Goal: Answer question/provide support: Share knowledge or assist other users

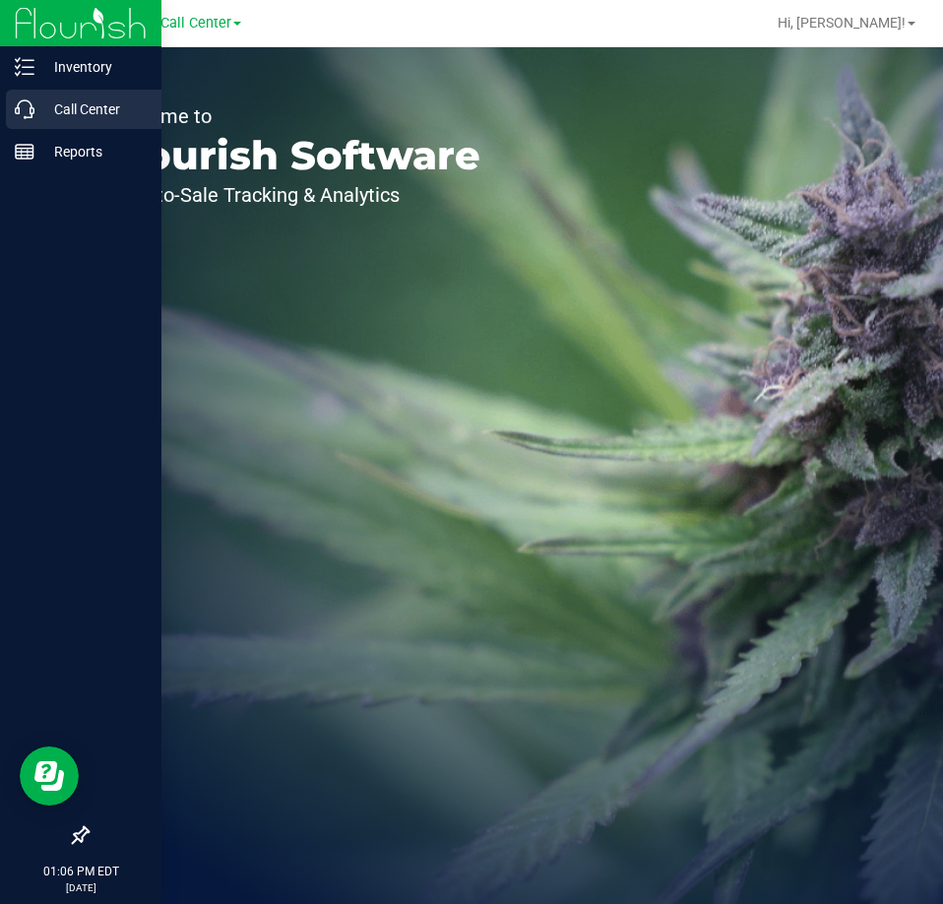
click at [31, 100] on icon at bounding box center [25, 109] width 20 height 20
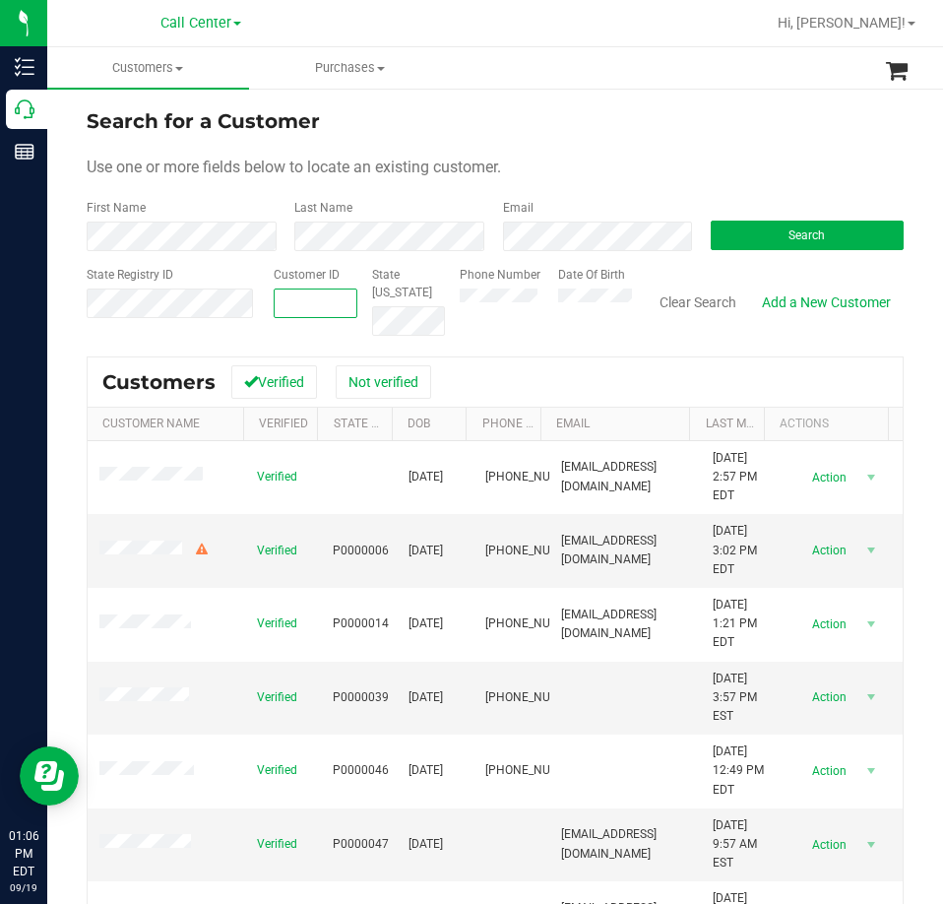
paste input "1623653"
type input "1623653"
click at [795, 238] on span "Search" at bounding box center [807, 235] width 36 height 14
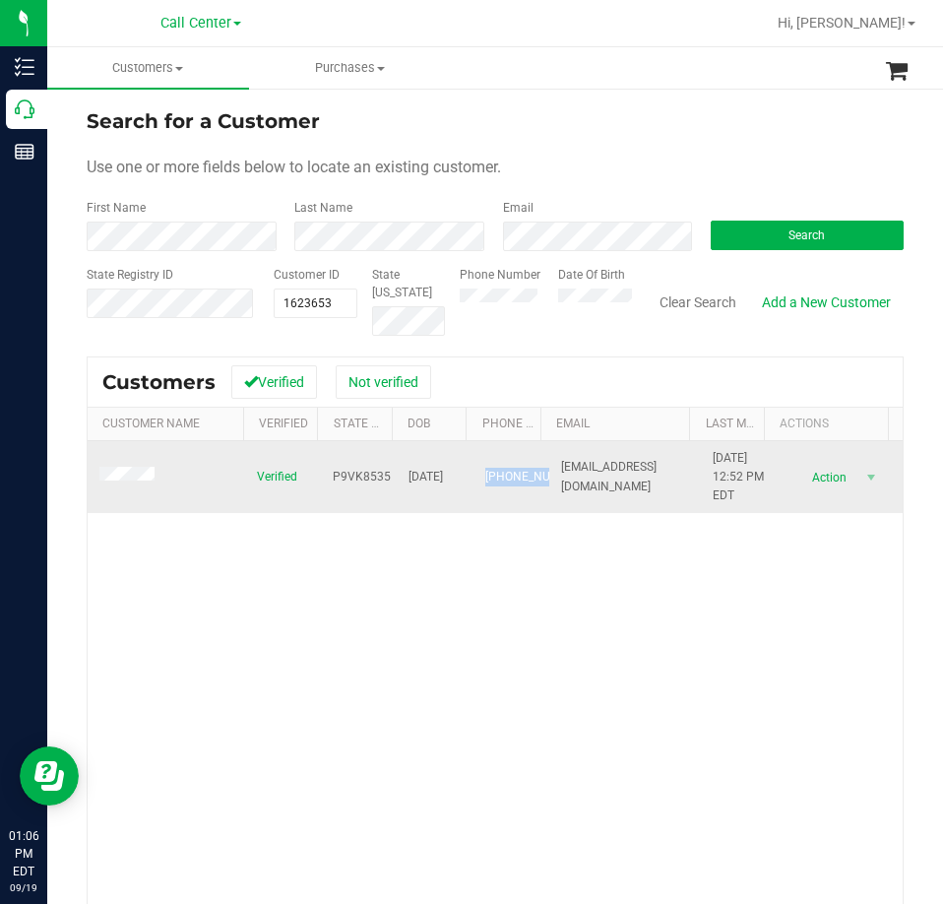
drag, startPoint x: 504, startPoint y: 496, endPoint x: 465, endPoint y: 457, distance: 55.7
click at [474, 457] on td "[PHONE_NUMBER]" at bounding box center [512, 477] width 76 height 73
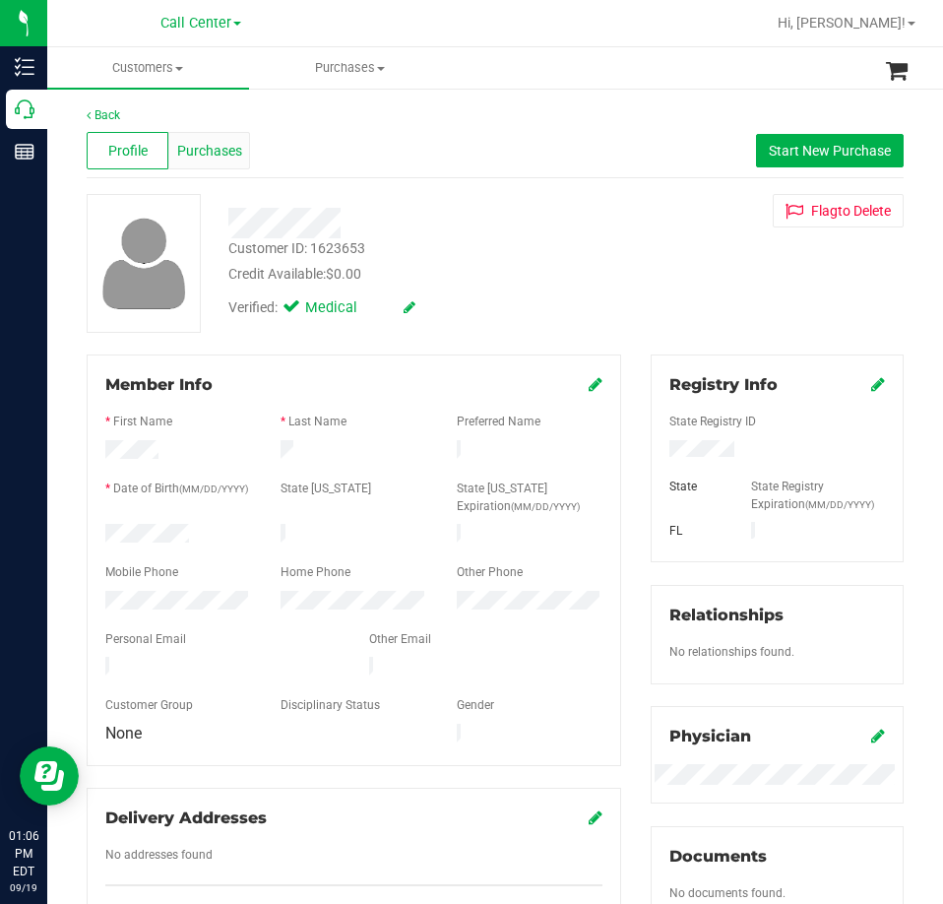
click at [197, 161] on span "Purchases" at bounding box center [209, 151] width 65 height 21
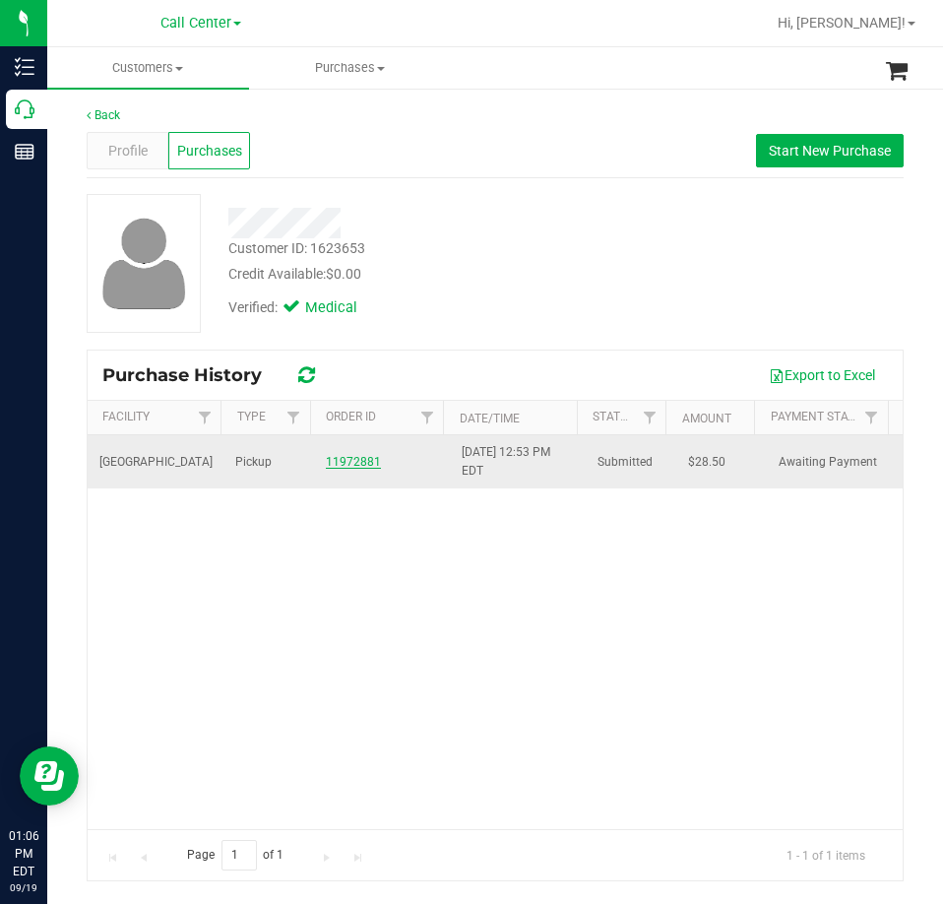
click at [350, 461] on link "11972881" at bounding box center [353, 462] width 55 height 14
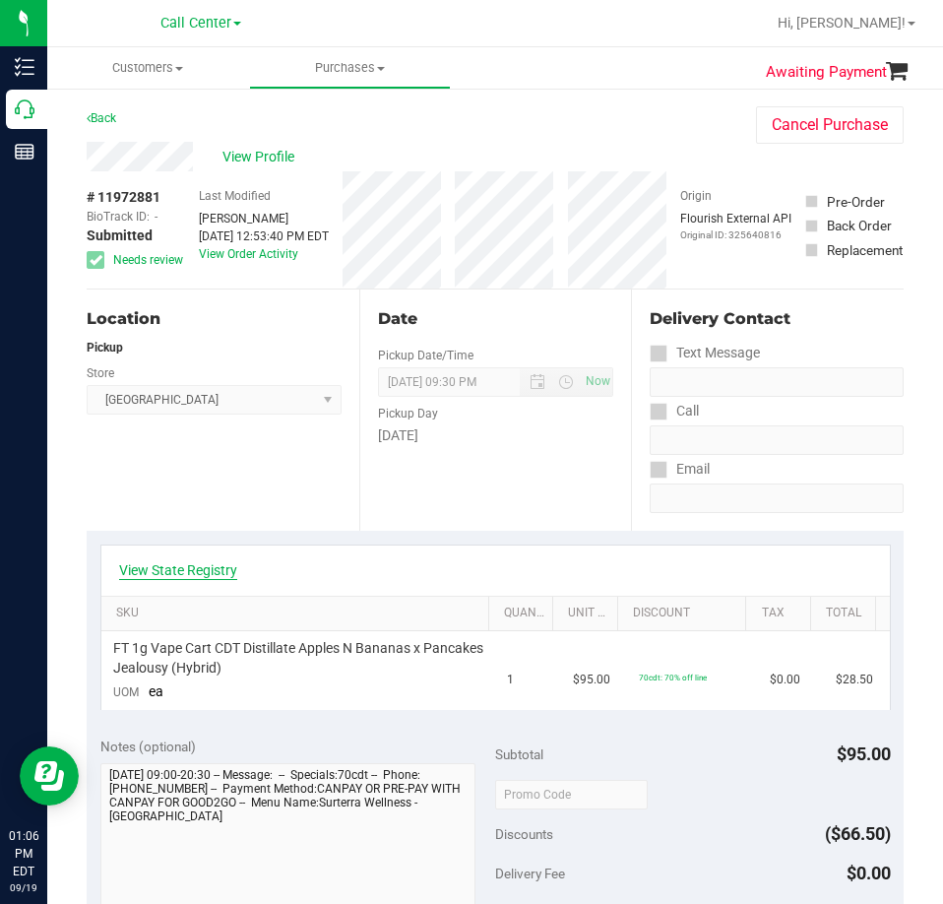
click at [176, 565] on link "View State Registry" at bounding box center [178, 570] width 118 height 20
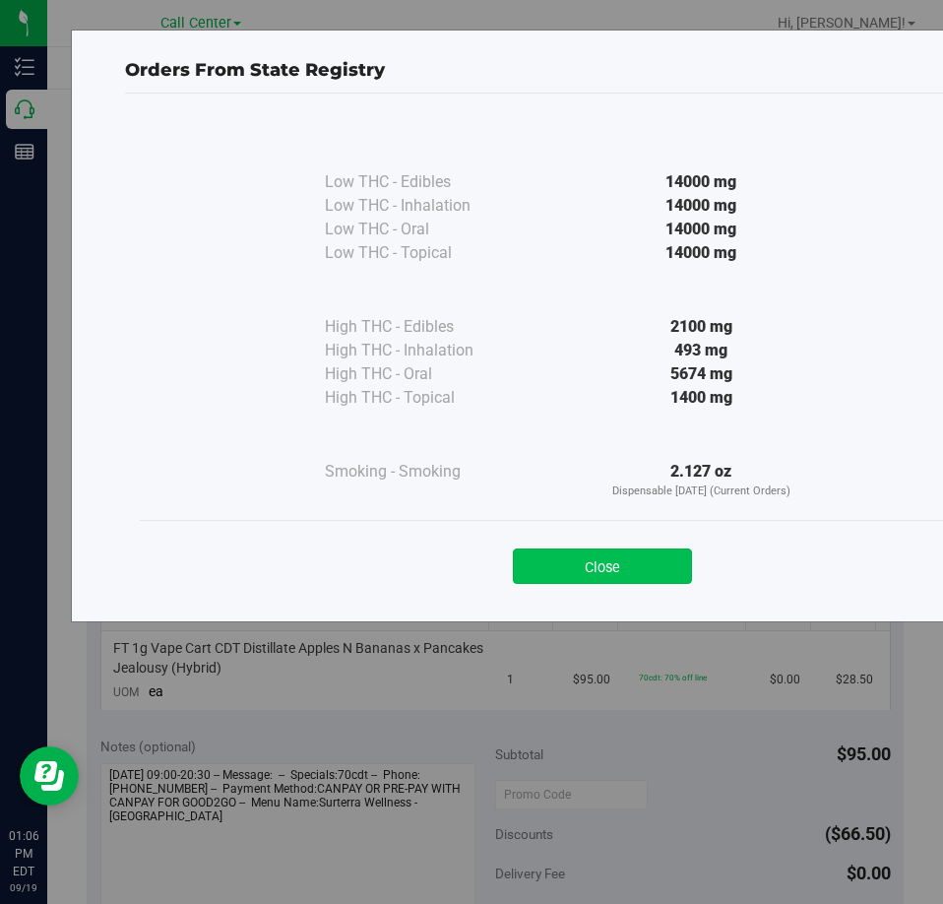
click at [656, 571] on button "Close" at bounding box center [602, 565] width 179 height 35
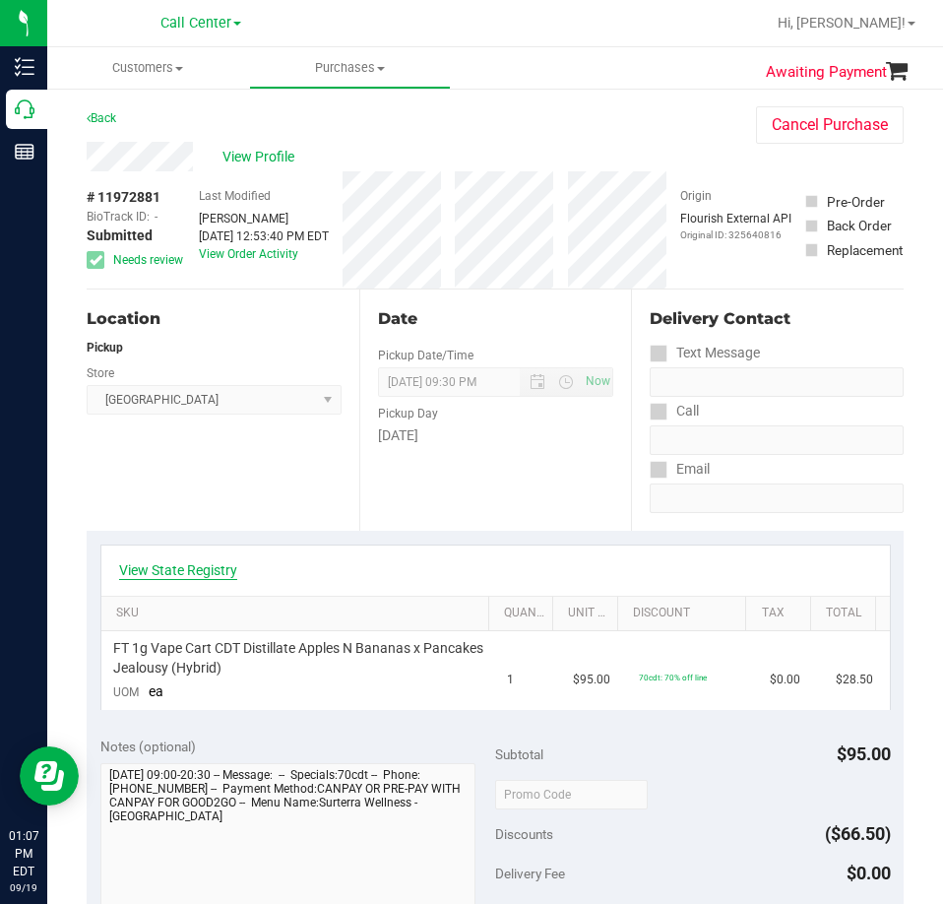
click at [201, 569] on link "View State Registry" at bounding box center [178, 570] width 118 height 20
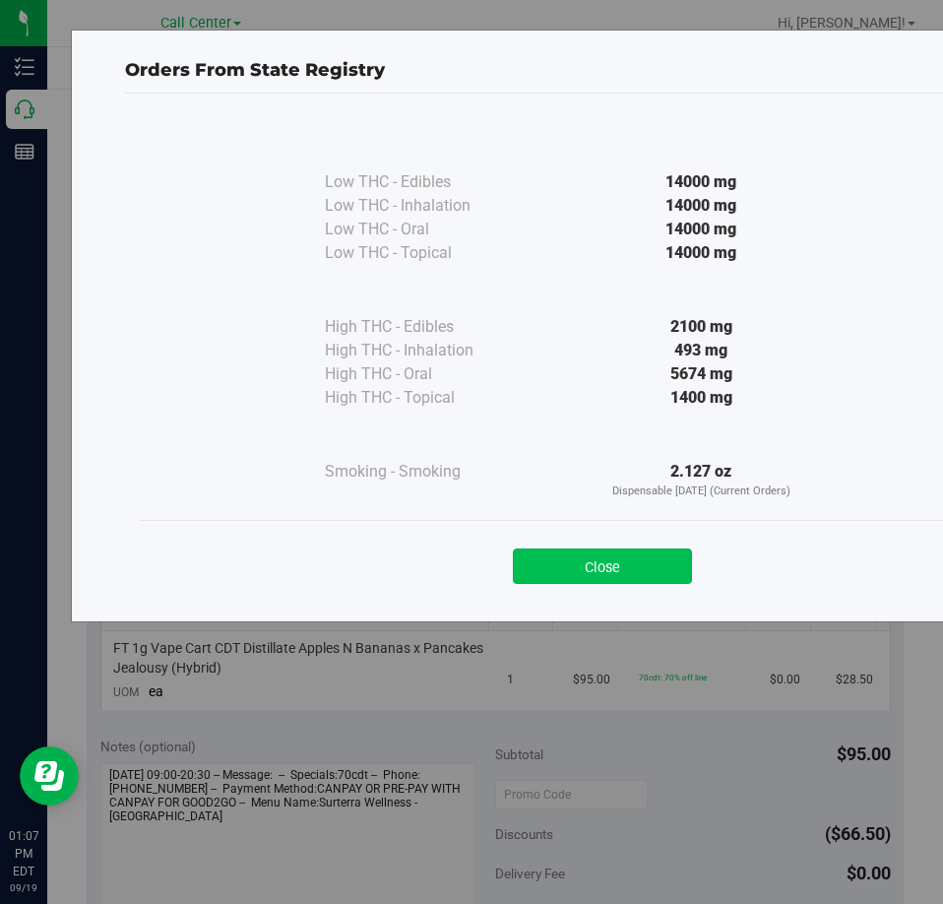
click at [604, 559] on button "Close" at bounding box center [602, 565] width 179 height 35
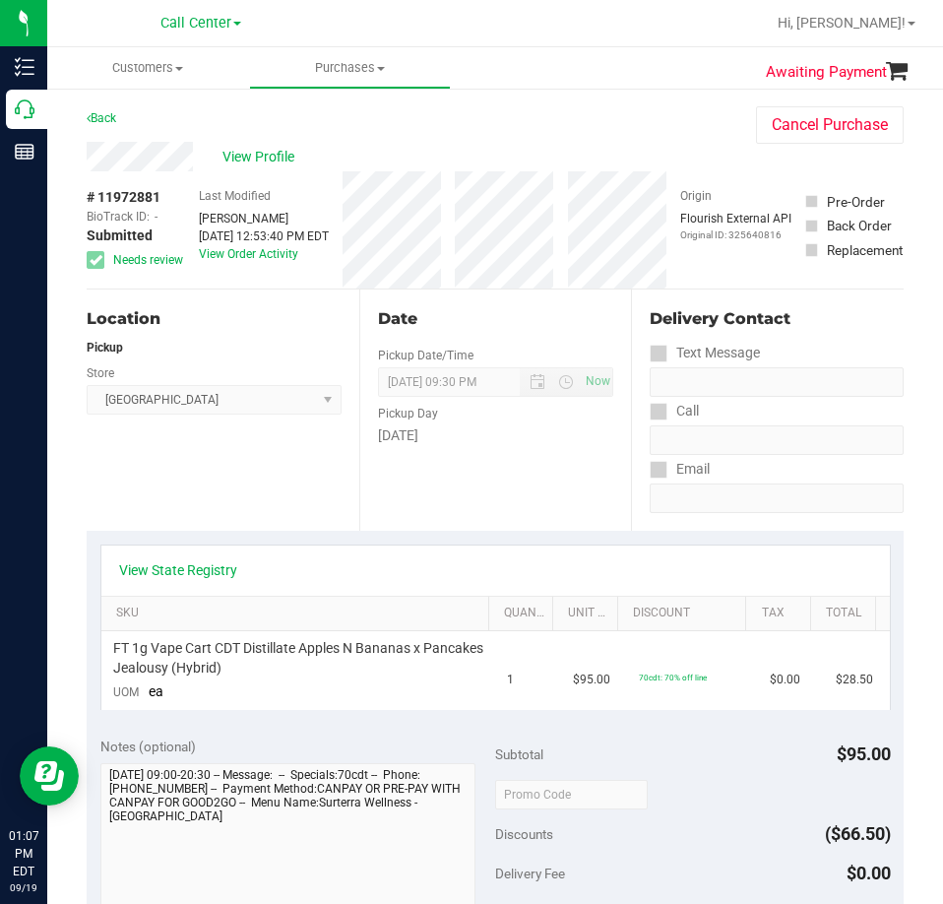
click at [298, 550] on div "View State Registry" at bounding box center [495, 571] width 789 height 50
click at [184, 574] on link "View State Registry" at bounding box center [178, 570] width 118 height 20
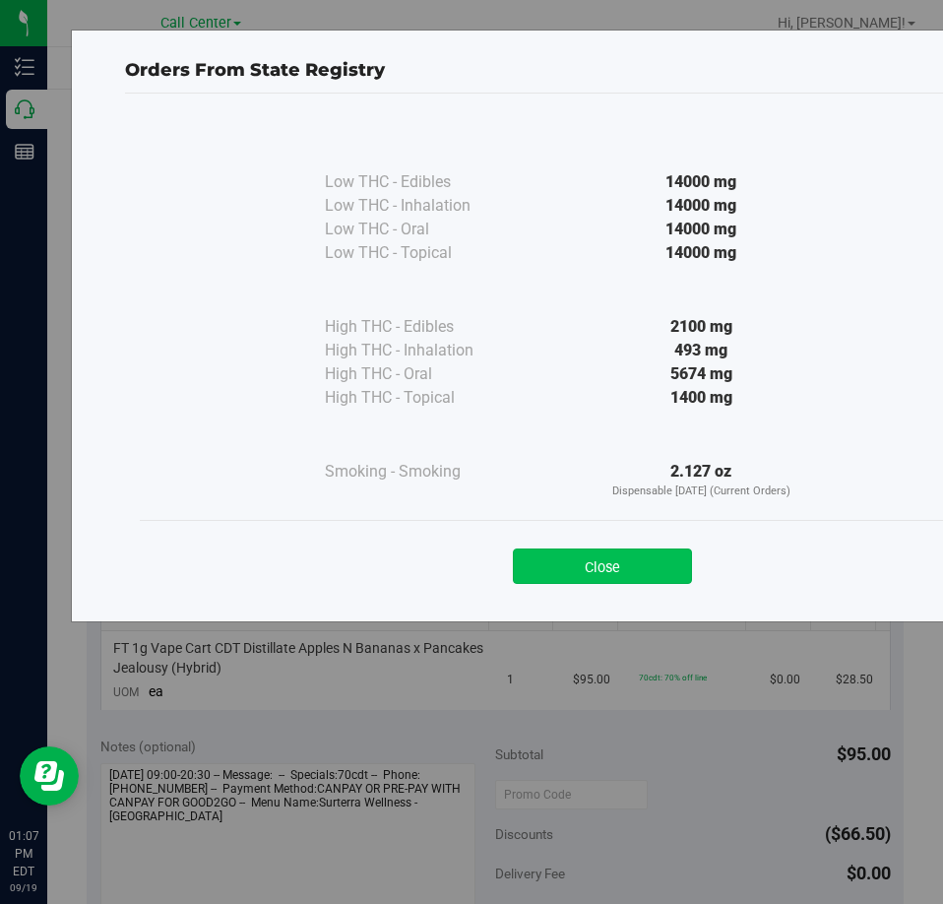
click at [648, 559] on button "Close" at bounding box center [602, 565] width 179 height 35
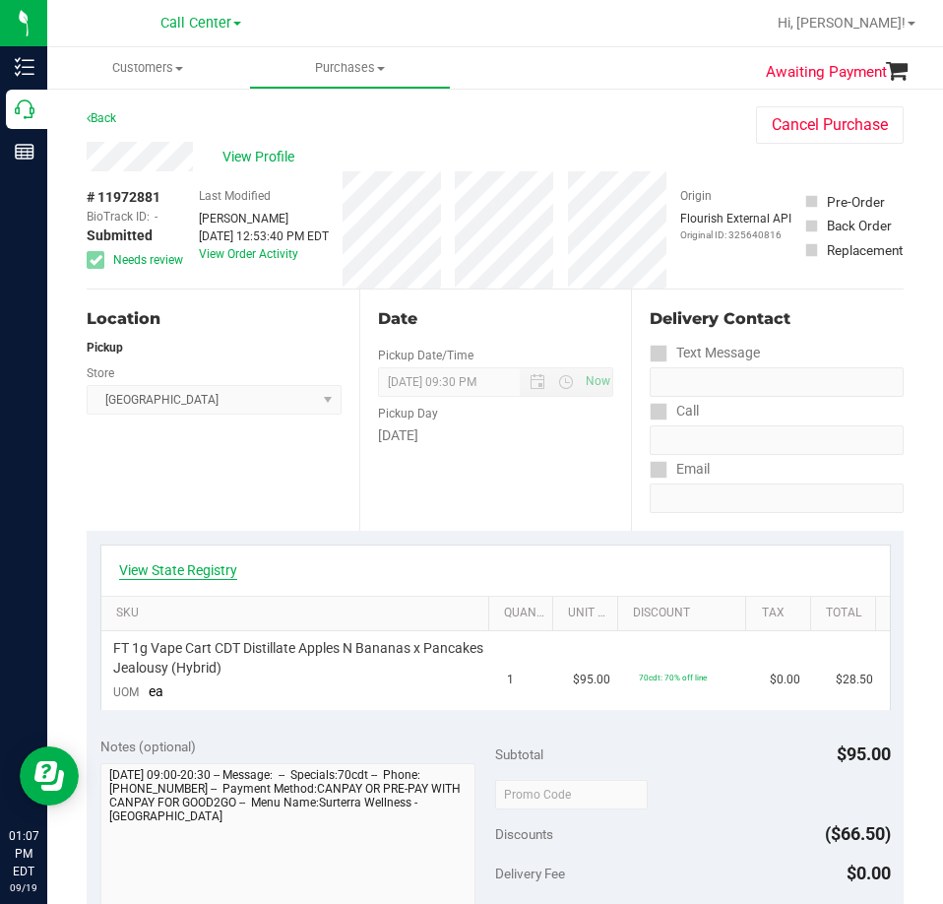
click at [187, 571] on link "View State Registry" at bounding box center [178, 570] width 118 height 20
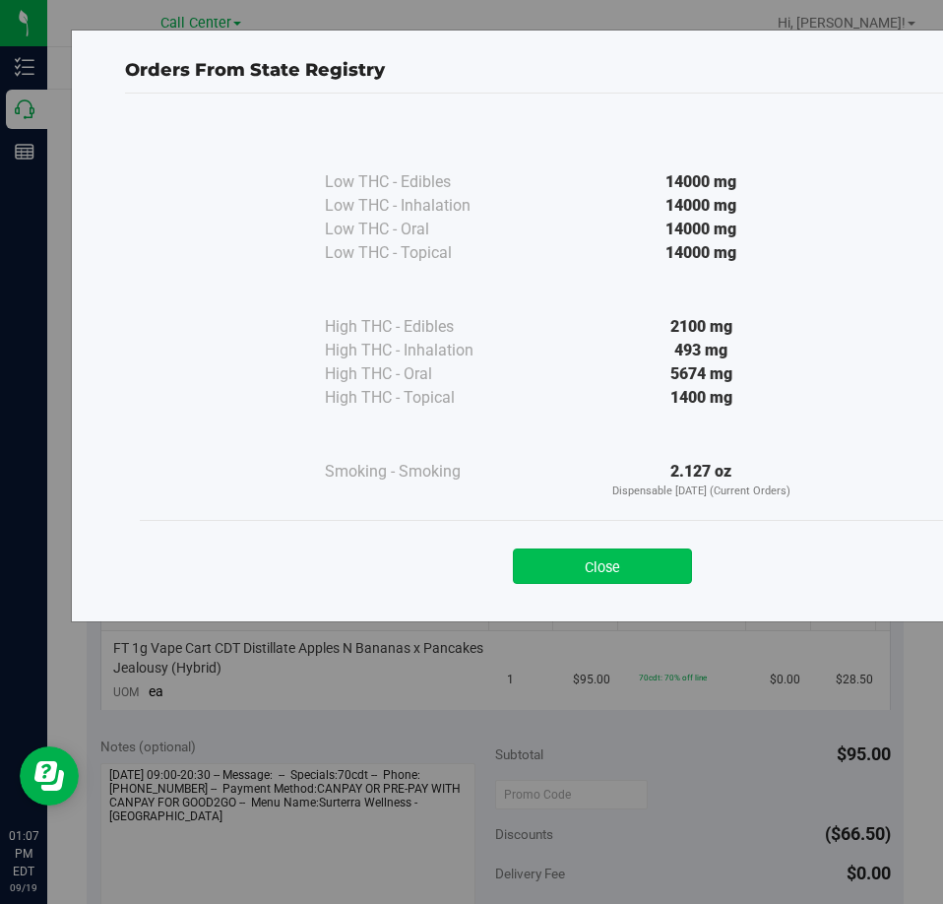
click at [569, 558] on button "Close" at bounding box center [602, 565] width 179 height 35
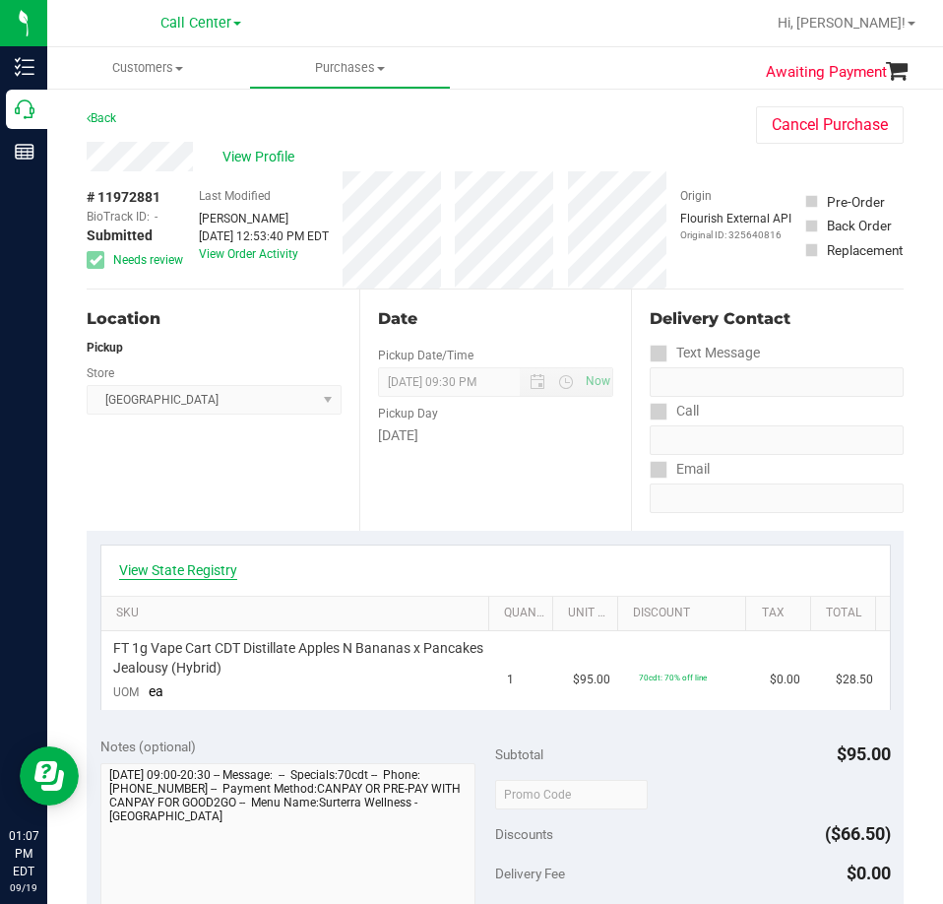
click at [212, 562] on link "View State Registry" at bounding box center [178, 570] width 118 height 20
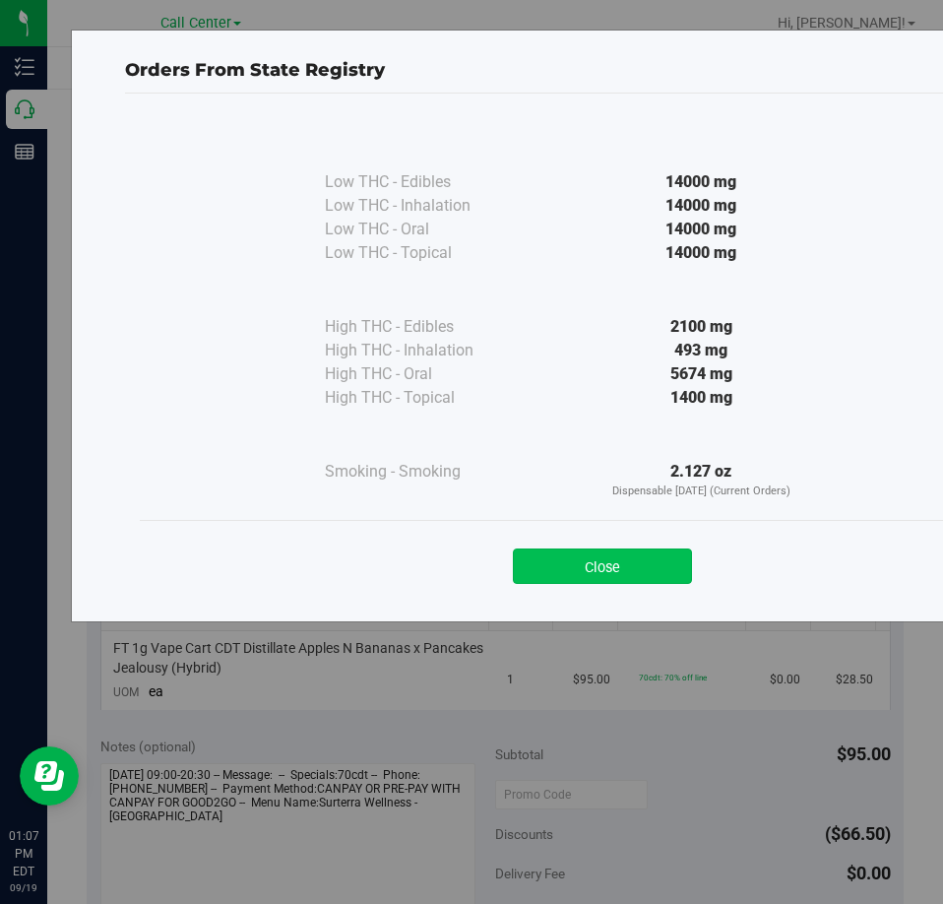
click at [615, 552] on button "Close" at bounding box center [602, 565] width 179 height 35
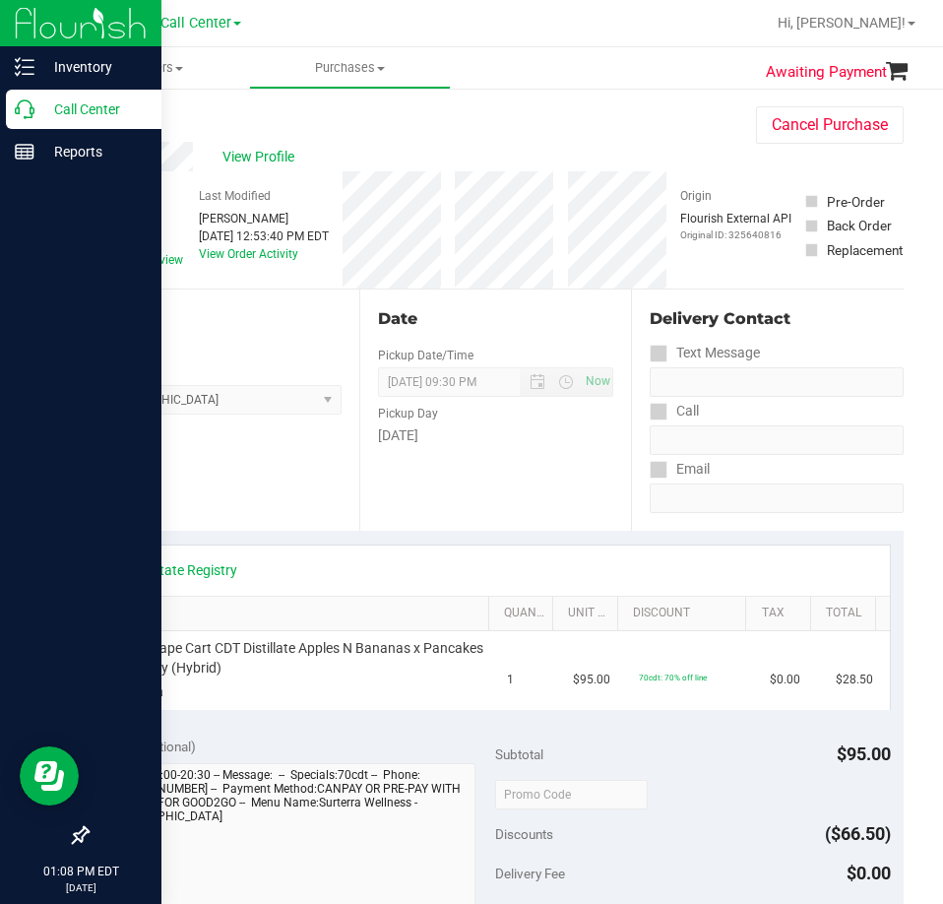
click at [38, 125] on div "Call Center" at bounding box center [84, 109] width 156 height 39
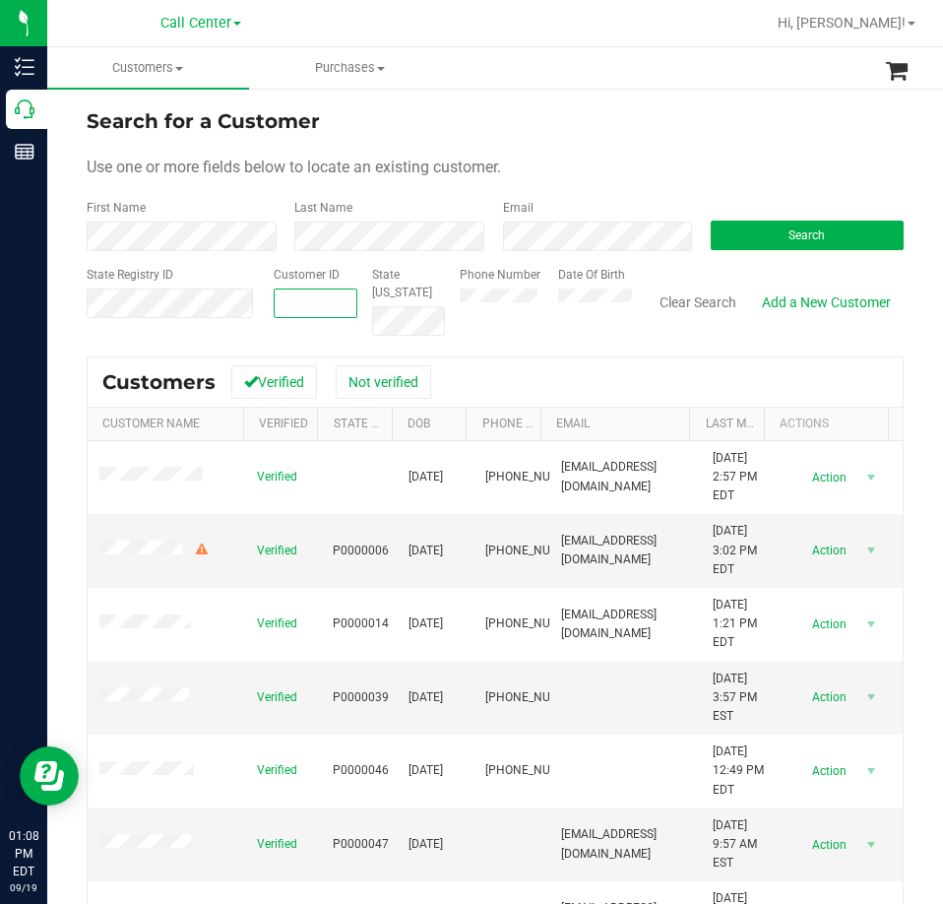
paste input "1567498"
type input "1567498"
click at [735, 231] on button "Search" at bounding box center [807, 236] width 193 height 30
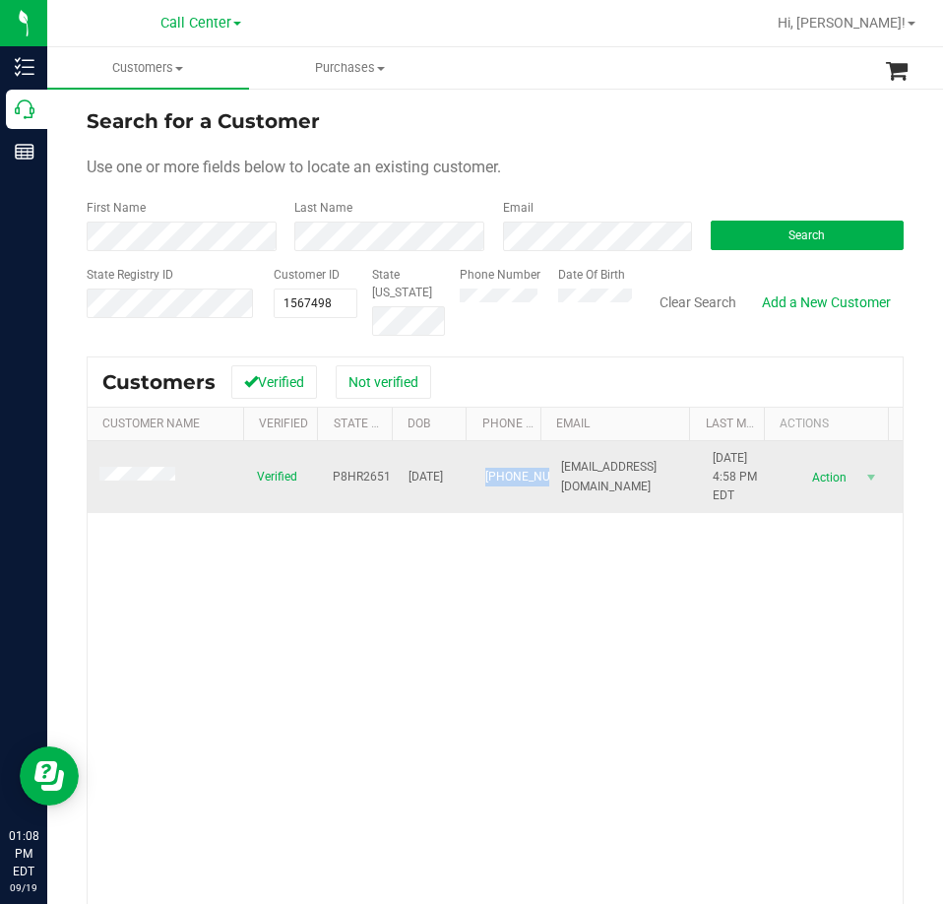
drag, startPoint x: 506, startPoint y: 498, endPoint x: 463, endPoint y: 466, distance: 54.2
click at [474, 466] on td "[PHONE_NUMBER]" at bounding box center [512, 477] width 76 height 73
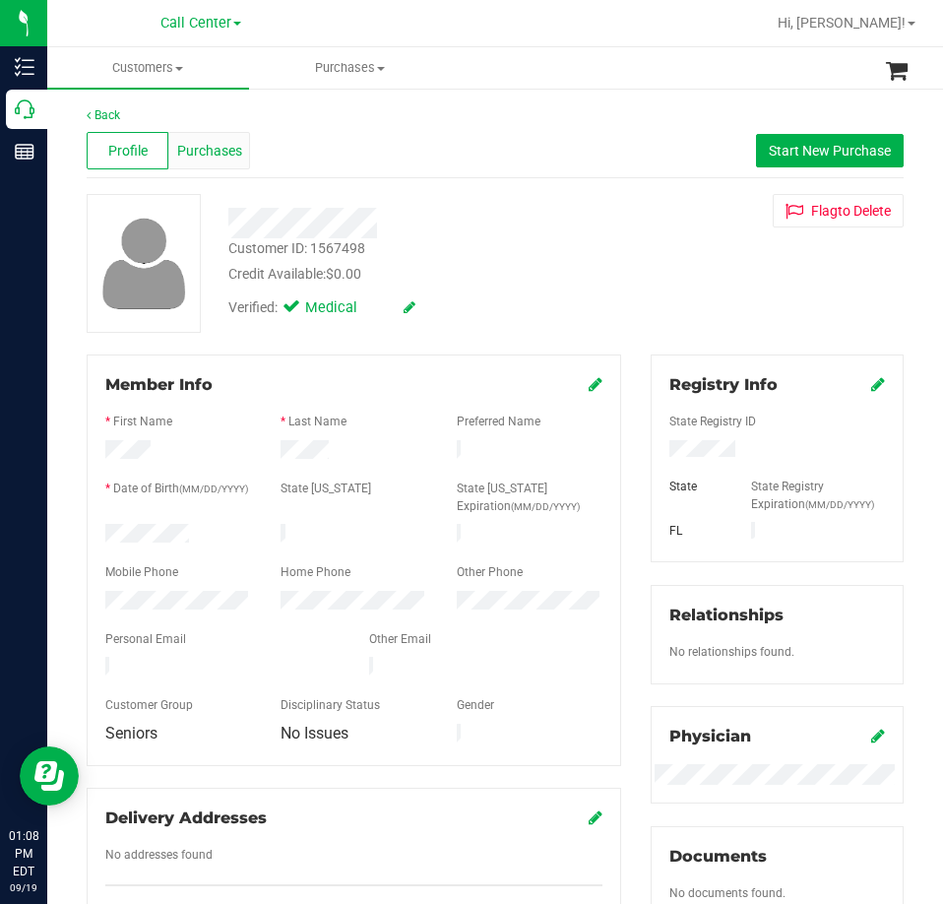
click at [195, 162] on div "Purchases" at bounding box center [209, 150] width 82 height 37
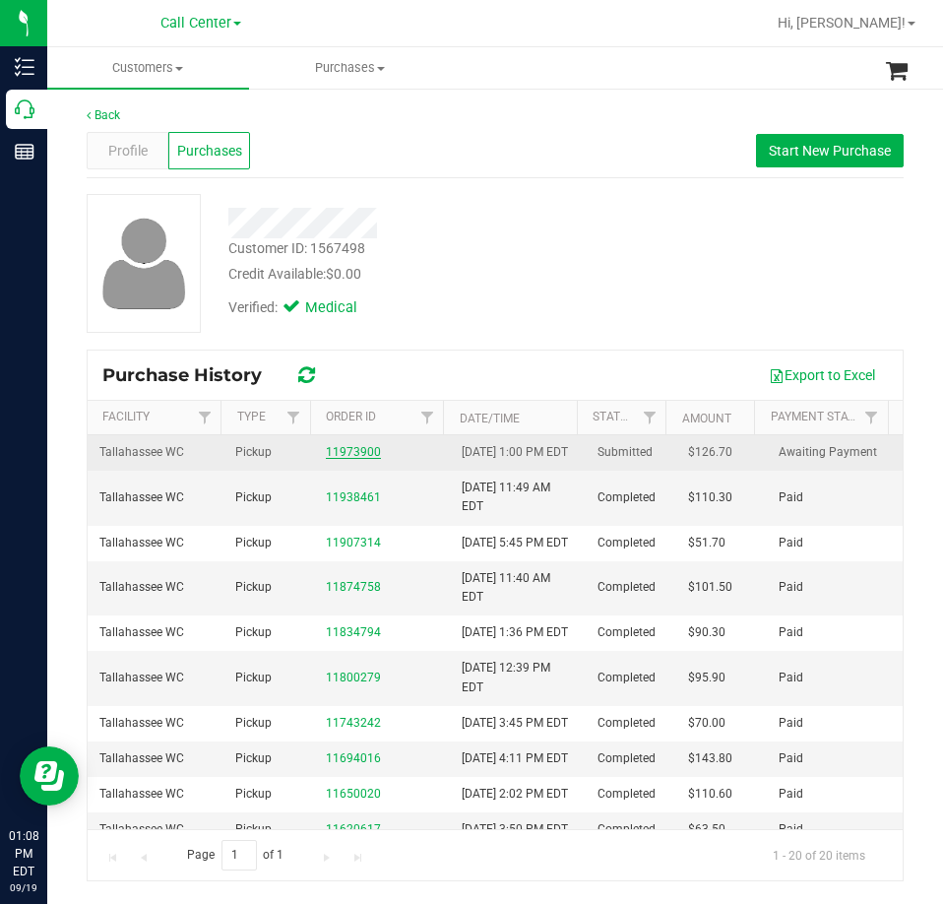
click at [363, 459] on link "11973900" at bounding box center [353, 452] width 55 height 14
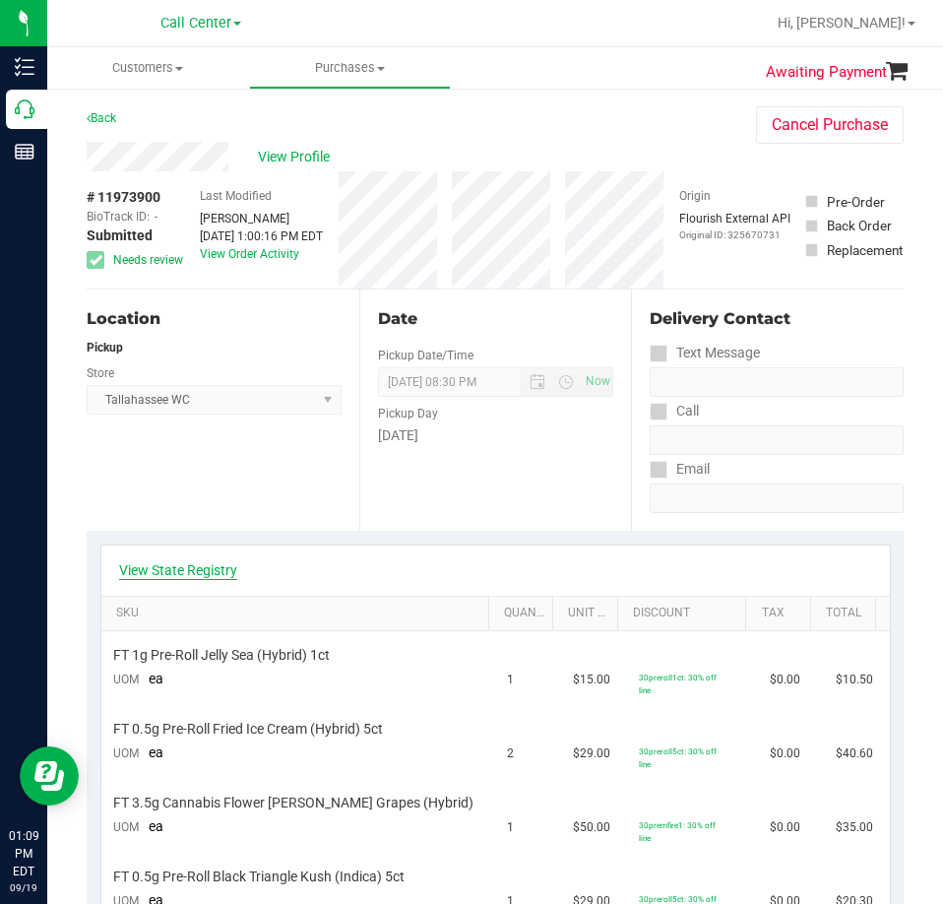
click at [220, 575] on link "View State Registry" at bounding box center [178, 570] width 118 height 20
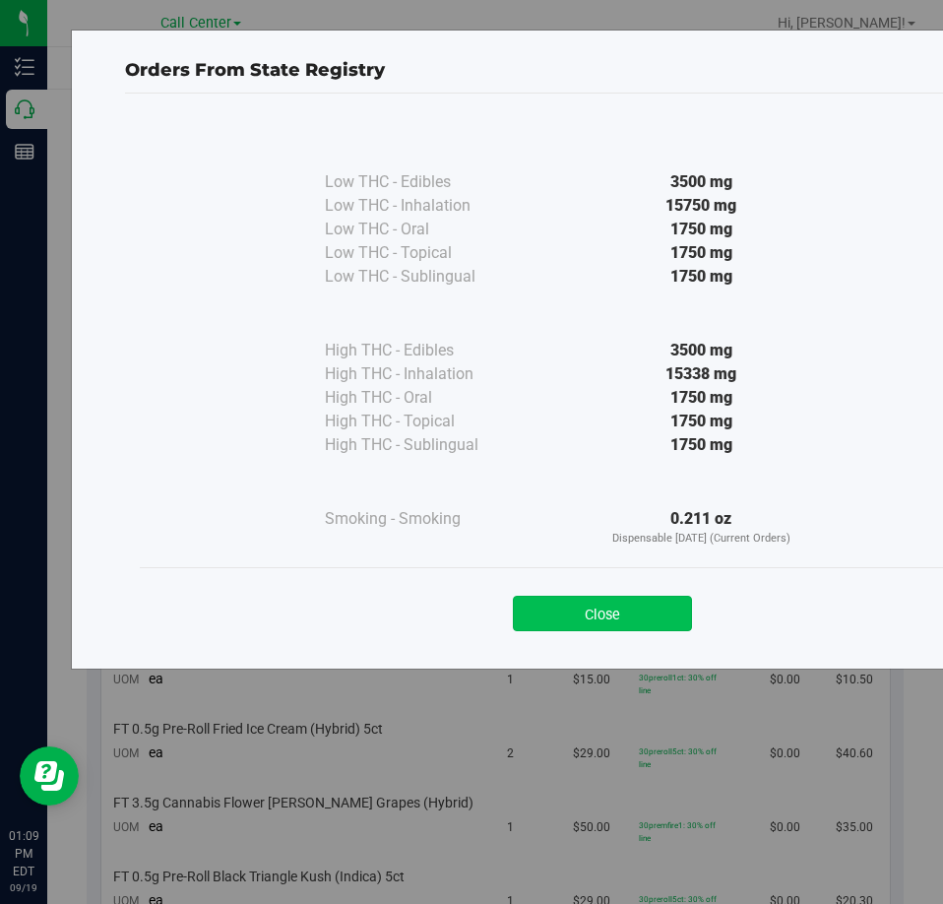
click at [651, 612] on button "Close" at bounding box center [602, 613] width 179 height 35
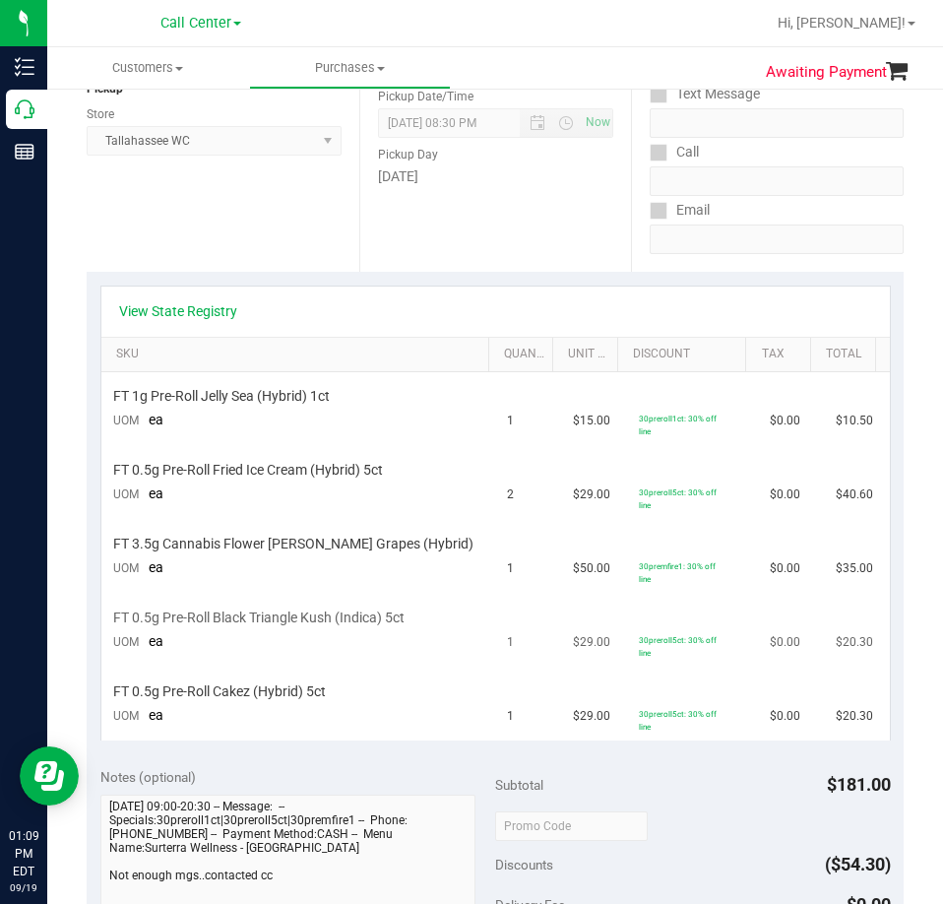
scroll to position [295, 0]
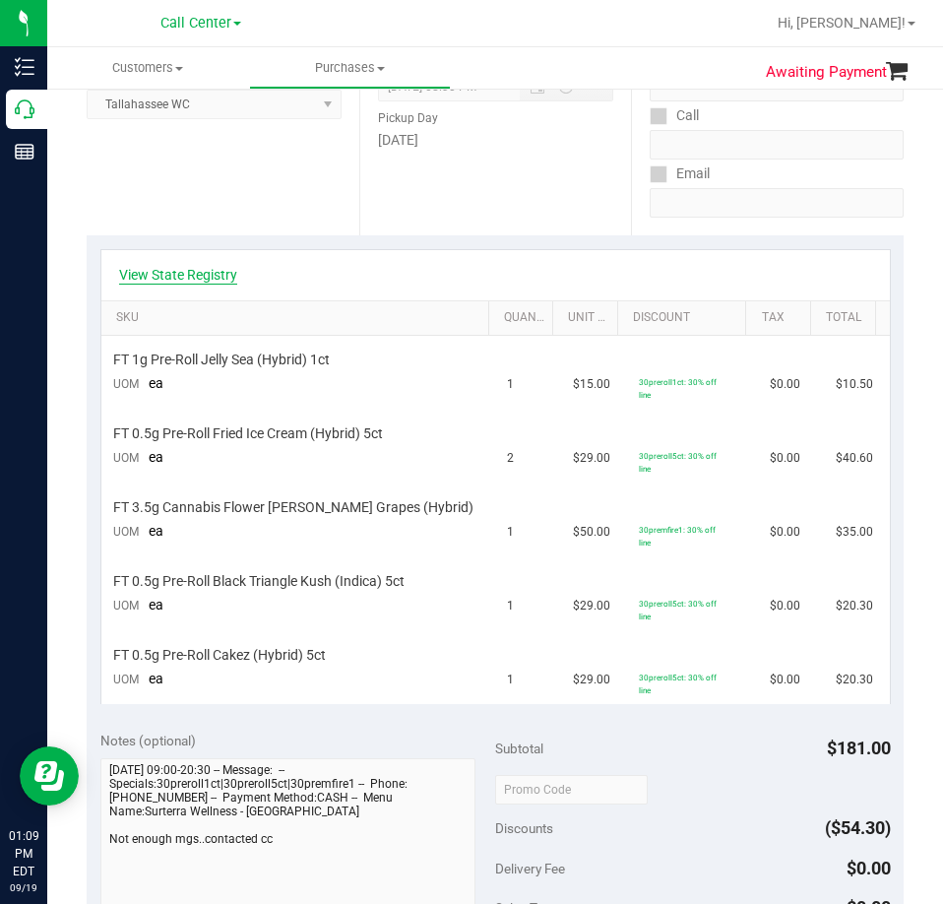
click at [204, 278] on link "View State Registry" at bounding box center [178, 275] width 118 height 20
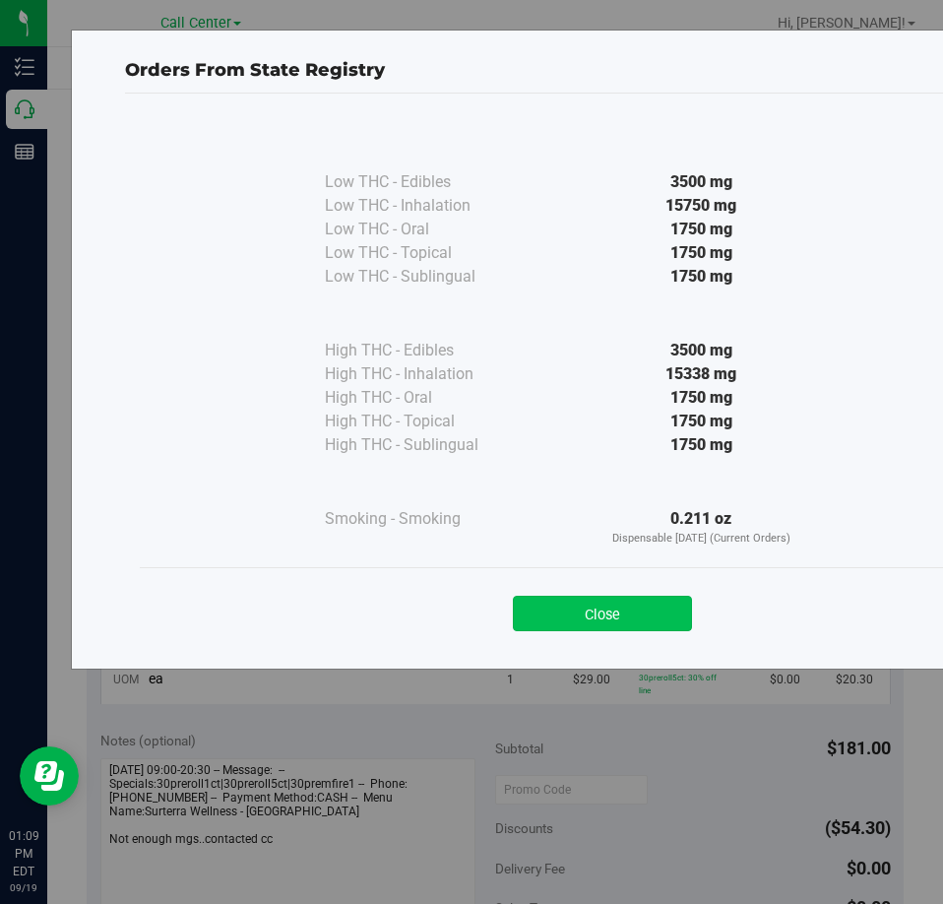
click at [601, 619] on button "Close" at bounding box center [602, 613] width 179 height 35
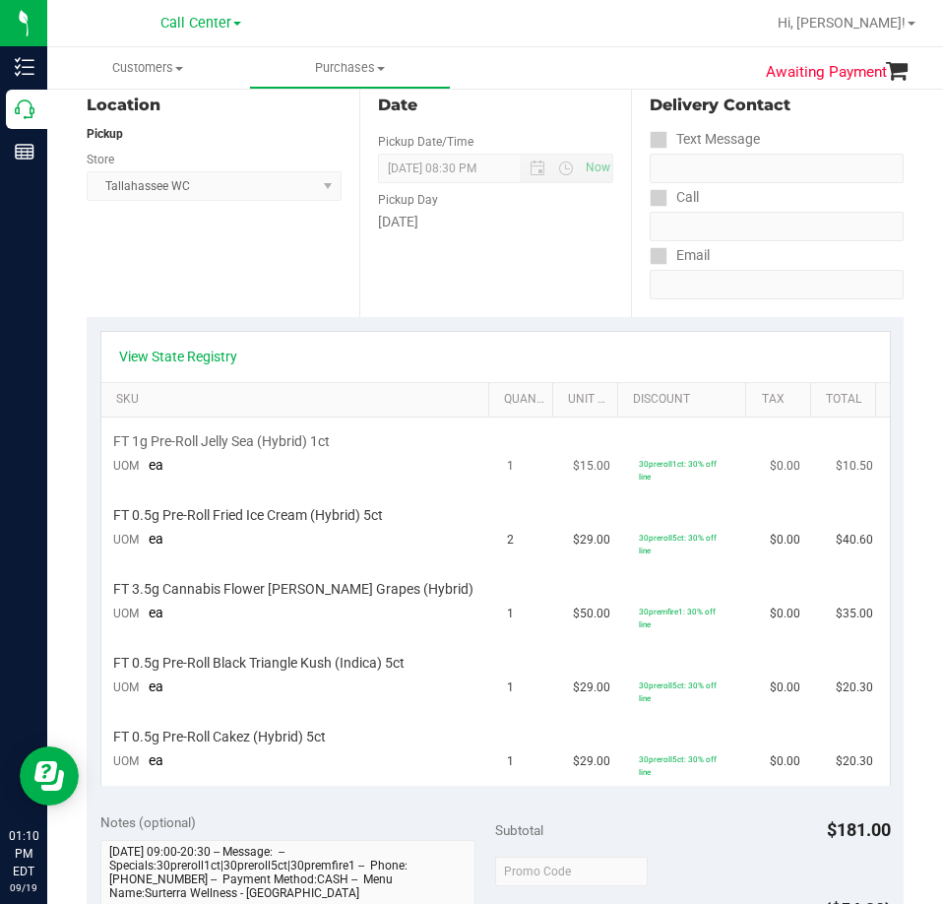
scroll to position [0, 0]
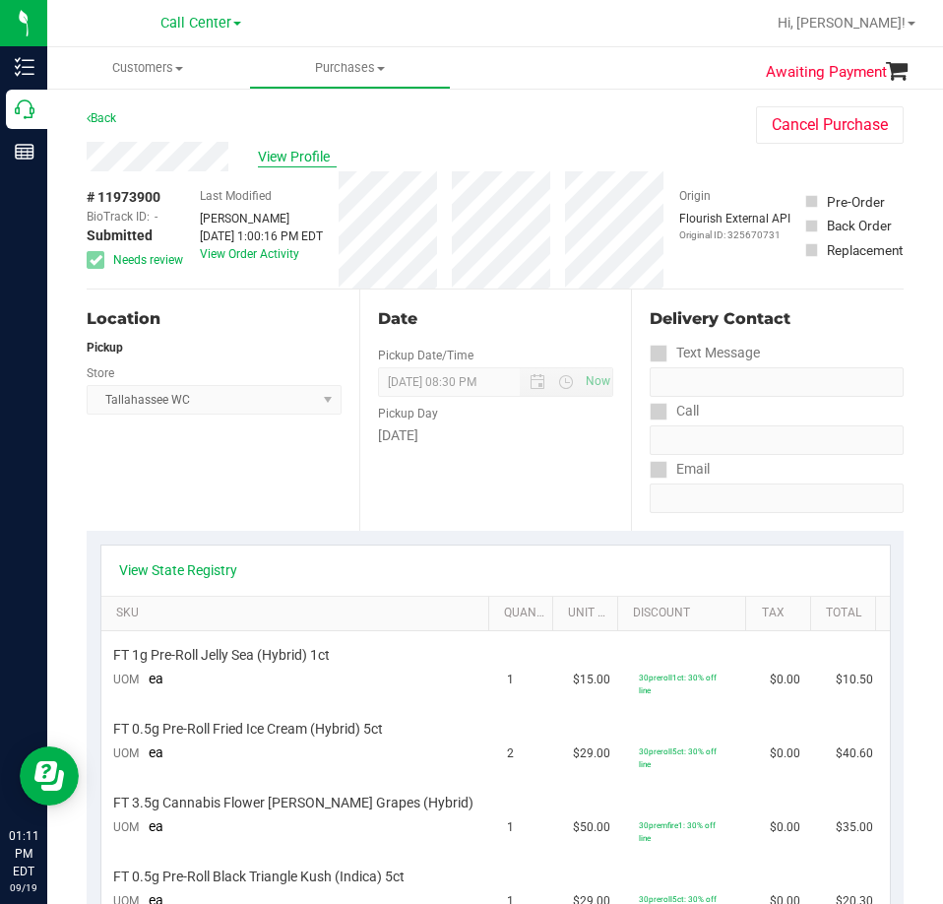
click at [318, 161] on span "View Profile" at bounding box center [297, 157] width 79 height 21
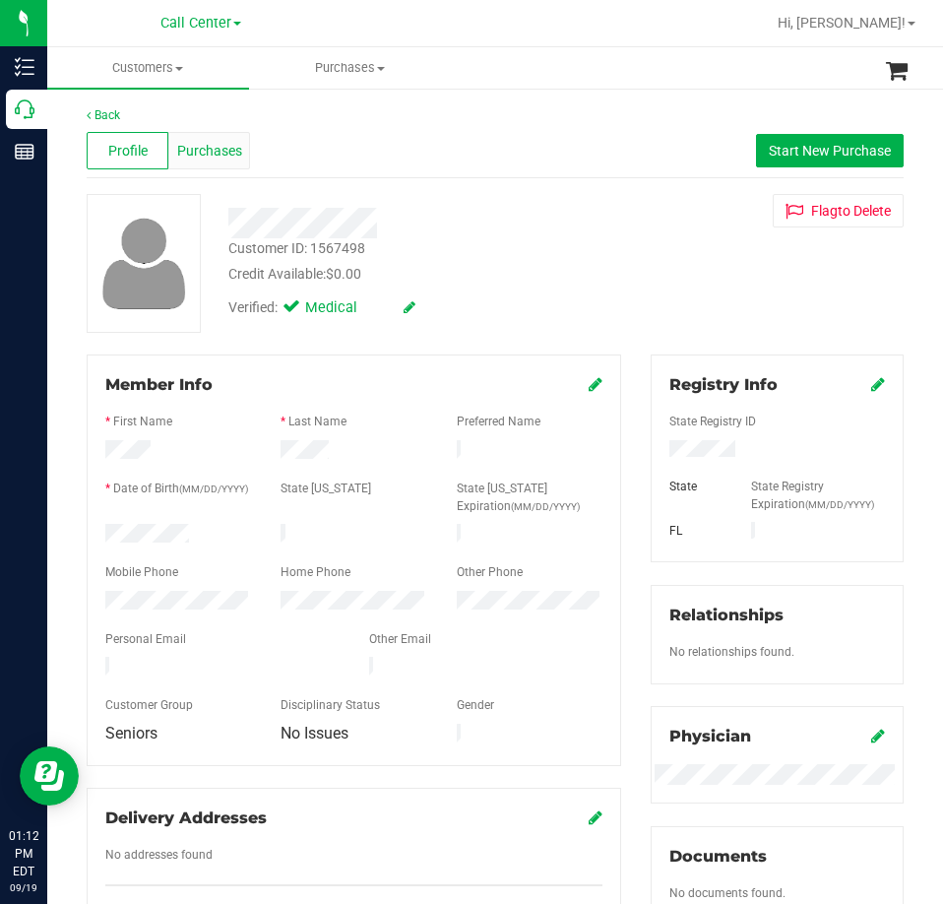
click at [204, 146] on span "Purchases" at bounding box center [209, 151] width 65 height 21
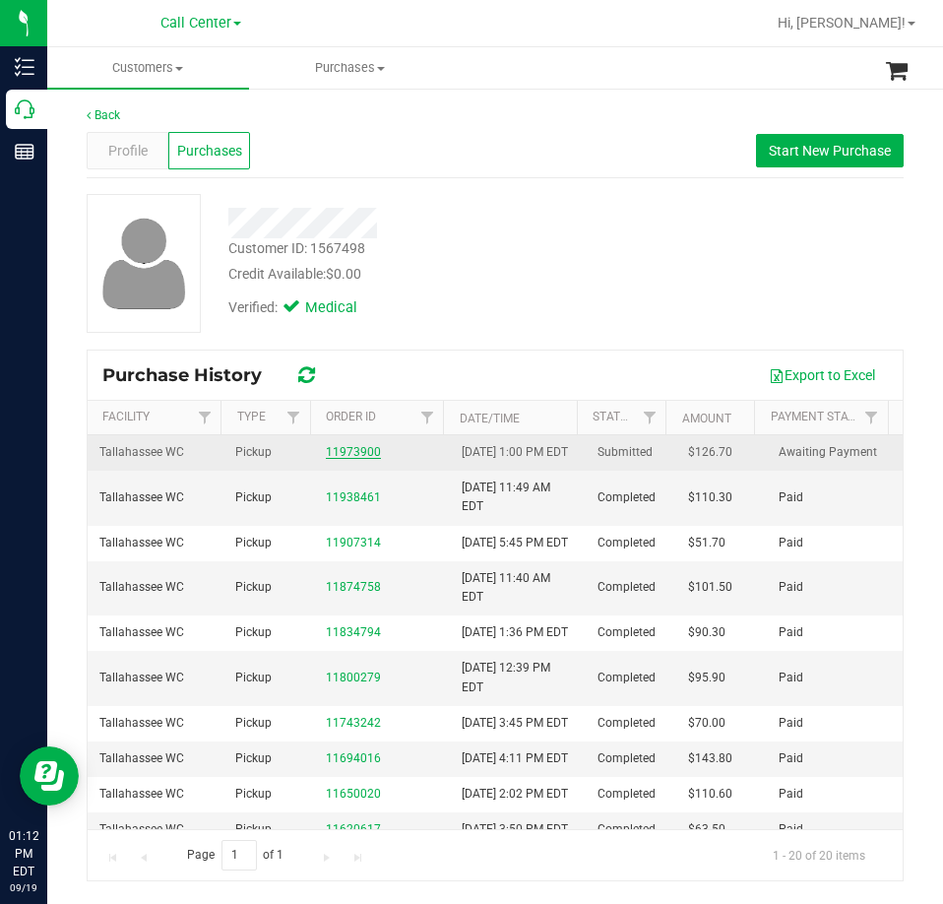
click at [332, 455] on link "11973900" at bounding box center [353, 452] width 55 height 14
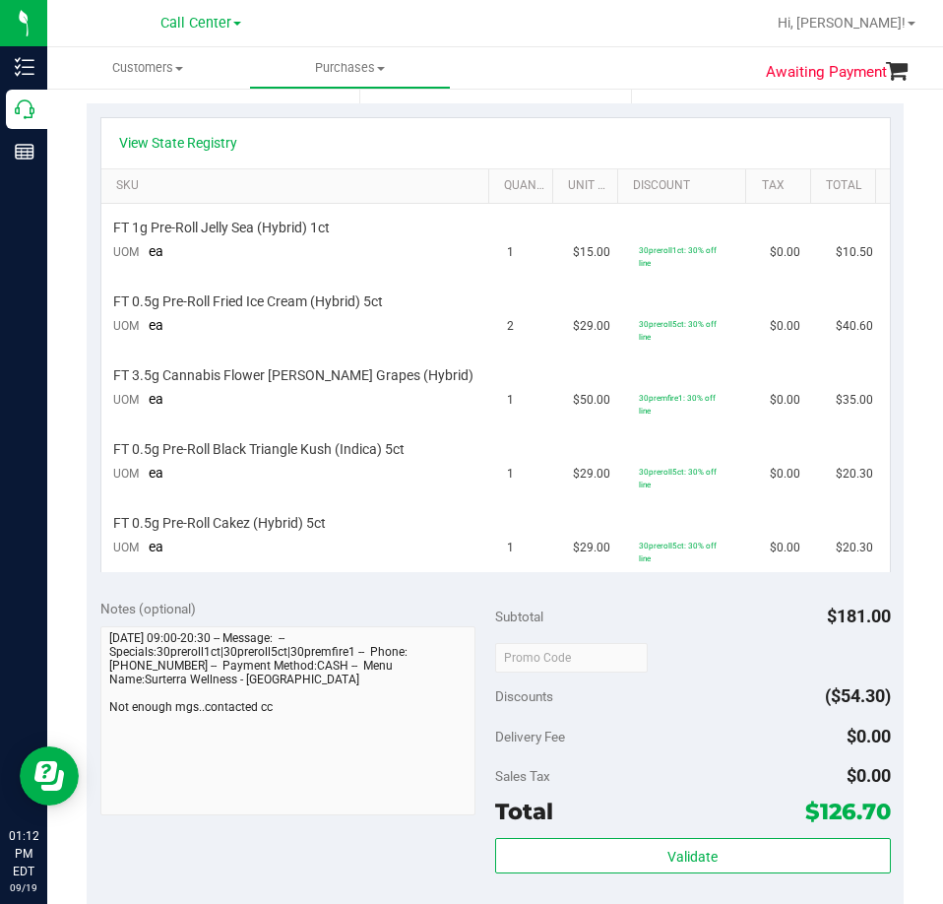
scroll to position [492, 0]
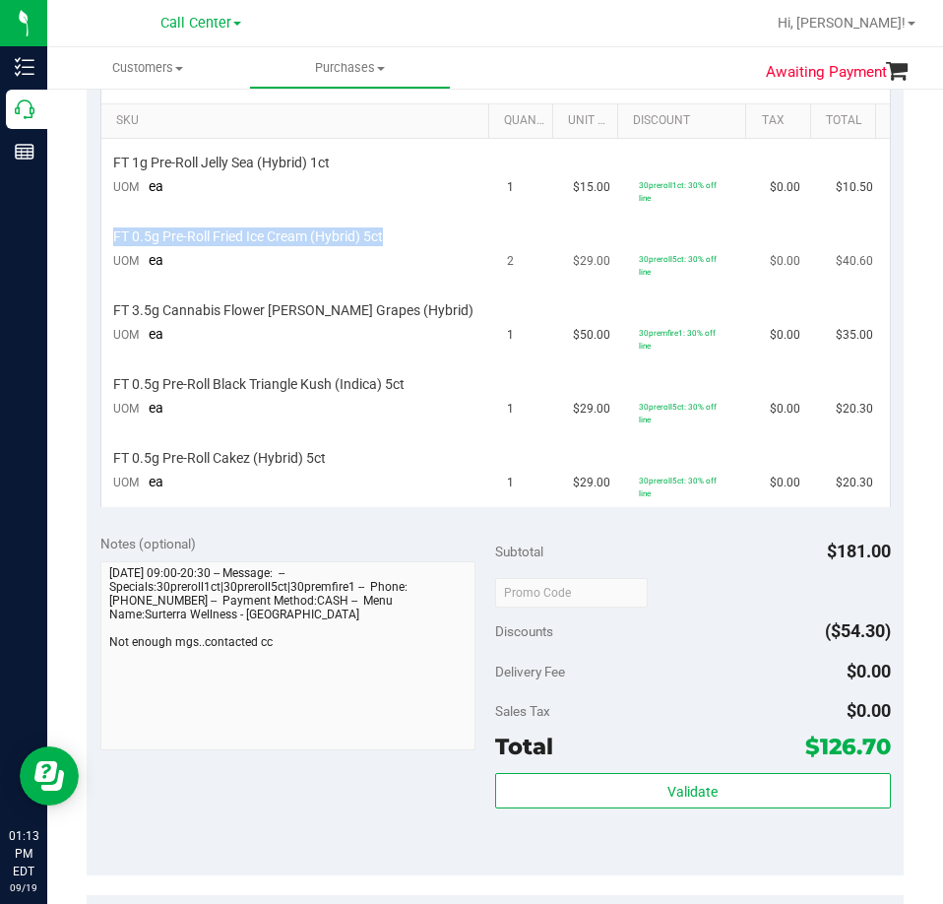
drag, startPoint x: 397, startPoint y: 233, endPoint x: 110, endPoint y: 241, distance: 286.7
click at [110, 241] on td "FT 0.5g Pre-Roll Fried Ice Cream (Hybrid) 5ct UOM ea" at bounding box center [298, 250] width 395 height 74
copy span "FT 0.5g Pre-Roll Fried Ice Cream (Hybrid) 5ct"
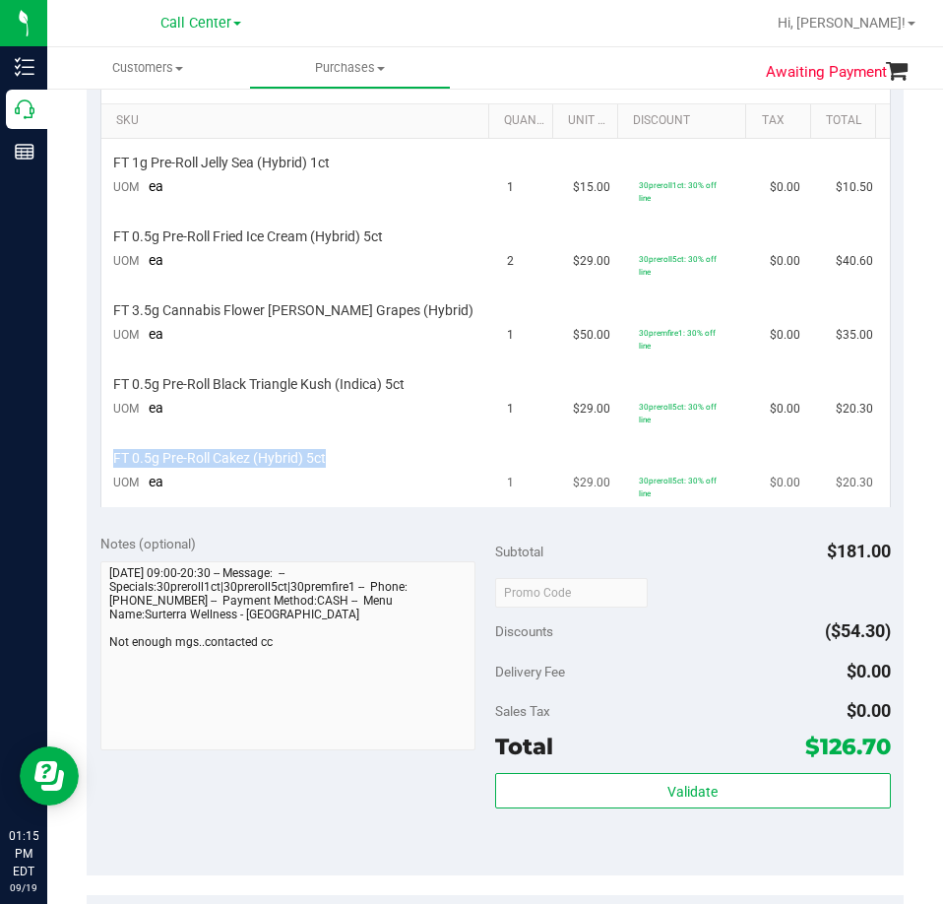
drag, startPoint x: 345, startPoint y: 458, endPoint x: 112, endPoint y: 464, distance: 232.5
click at [113, 464] on div "FT 0.5g Pre-Roll Cakez (Hybrid) 5ct" at bounding box center [298, 458] width 371 height 19
copy span "FT 0.5g Pre-Roll Cakez (Hybrid) 5ct"
drag, startPoint x: 368, startPoint y: 163, endPoint x: 138, endPoint y: 174, distance: 230.7
click at [137, 174] on td "FT 1g Pre-Roll Jelly Sea (Hybrid) 1ct UOM ea" at bounding box center [298, 176] width 395 height 74
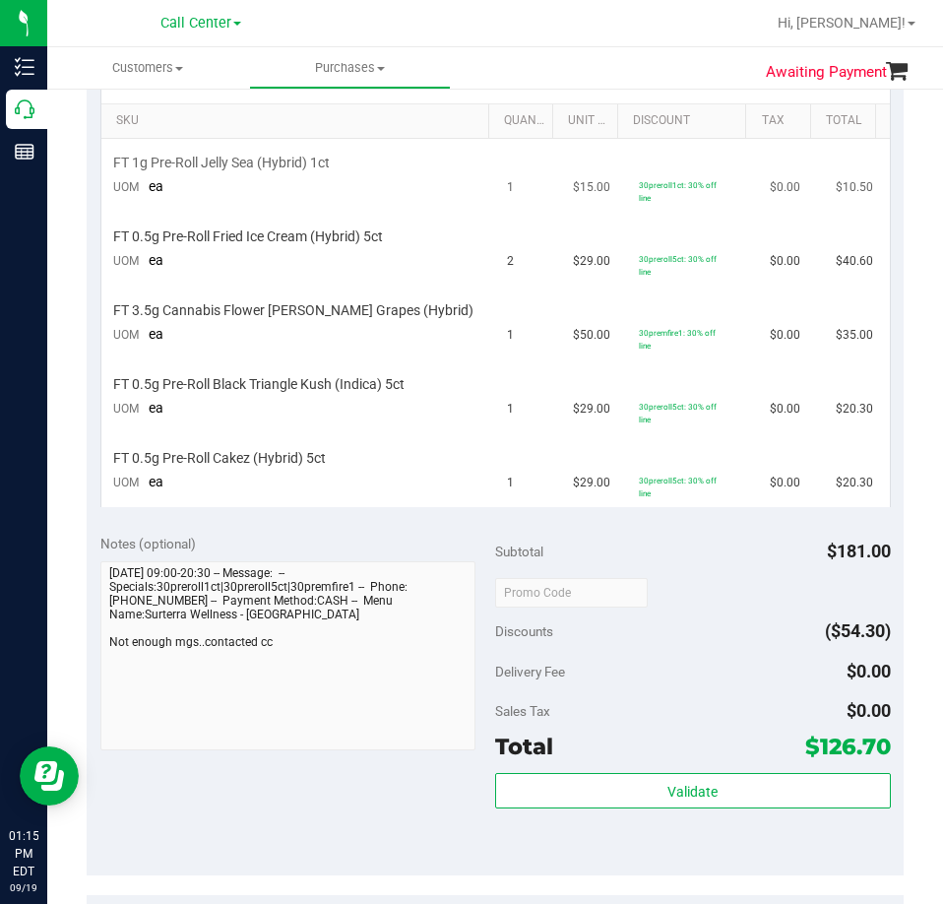
click at [155, 157] on span "FT 1g Pre-Roll Jelly Sea (Hybrid) 1ct" at bounding box center [221, 163] width 217 height 19
click at [153, 159] on span "FT 1g Pre-Roll Jelly Sea (Hybrid) 1ct" at bounding box center [221, 163] width 217 height 19
copy div "FT 1g Pre-Roll Jelly Sea (Hybrid) 1ct"
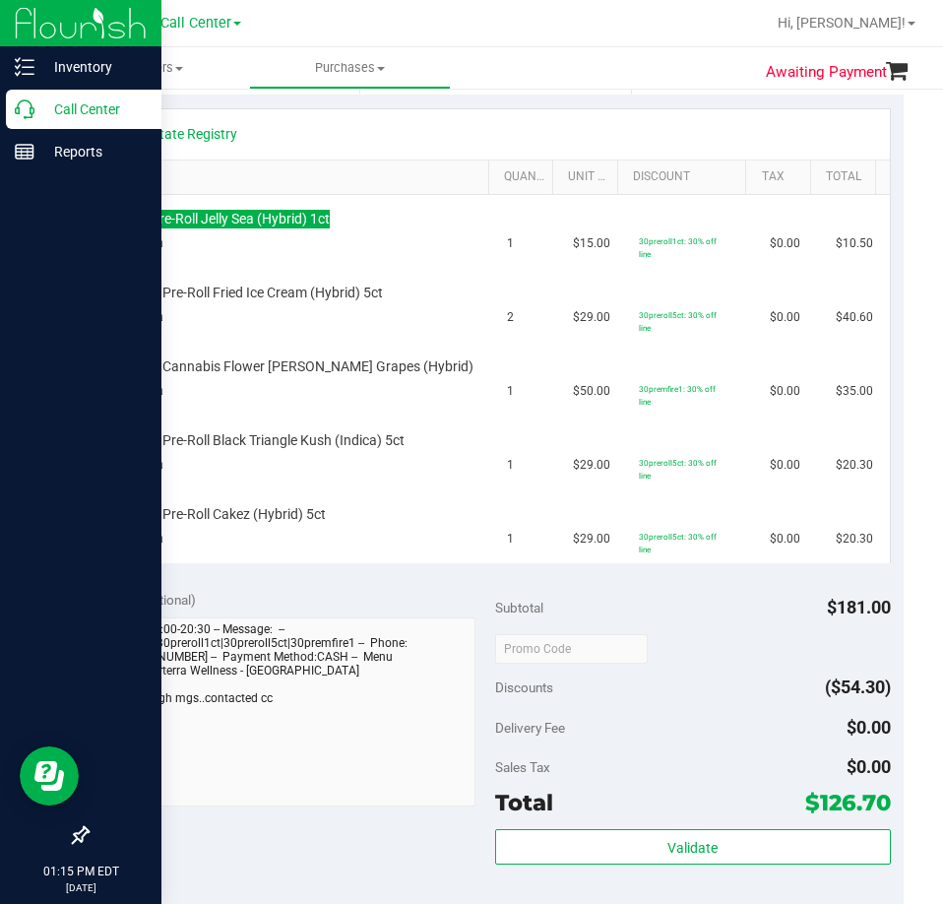
scroll to position [394, 0]
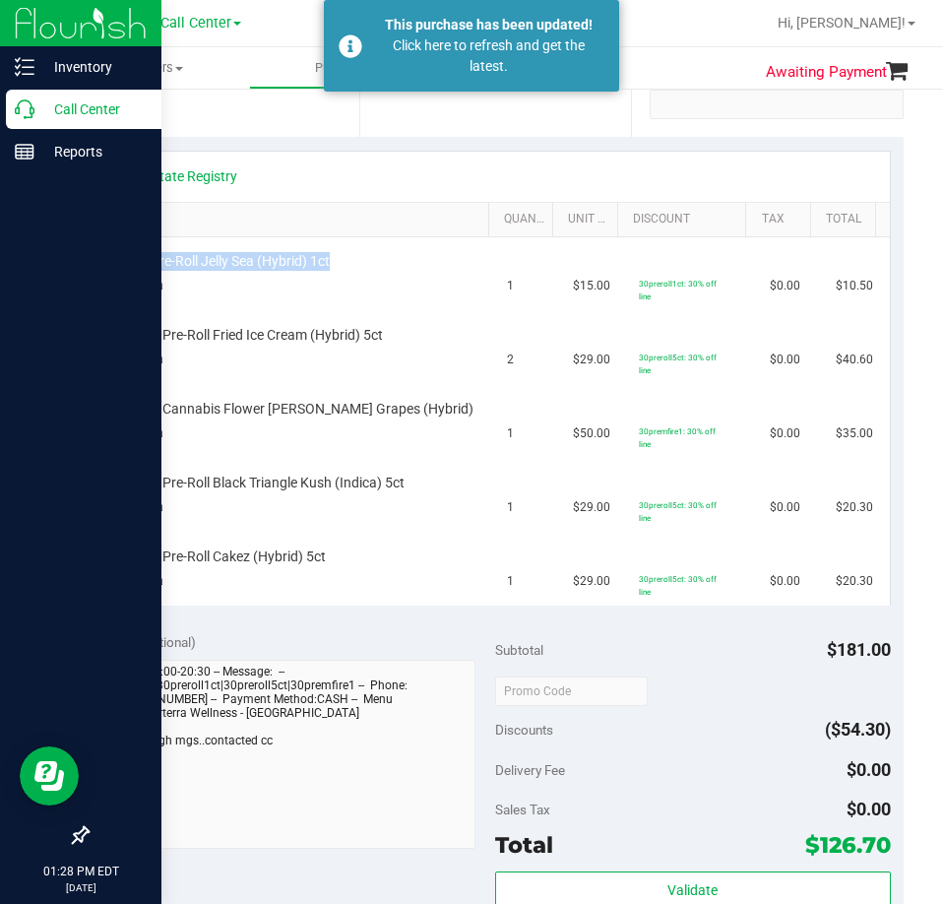
click at [31, 110] on icon at bounding box center [25, 109] width 20 height 20
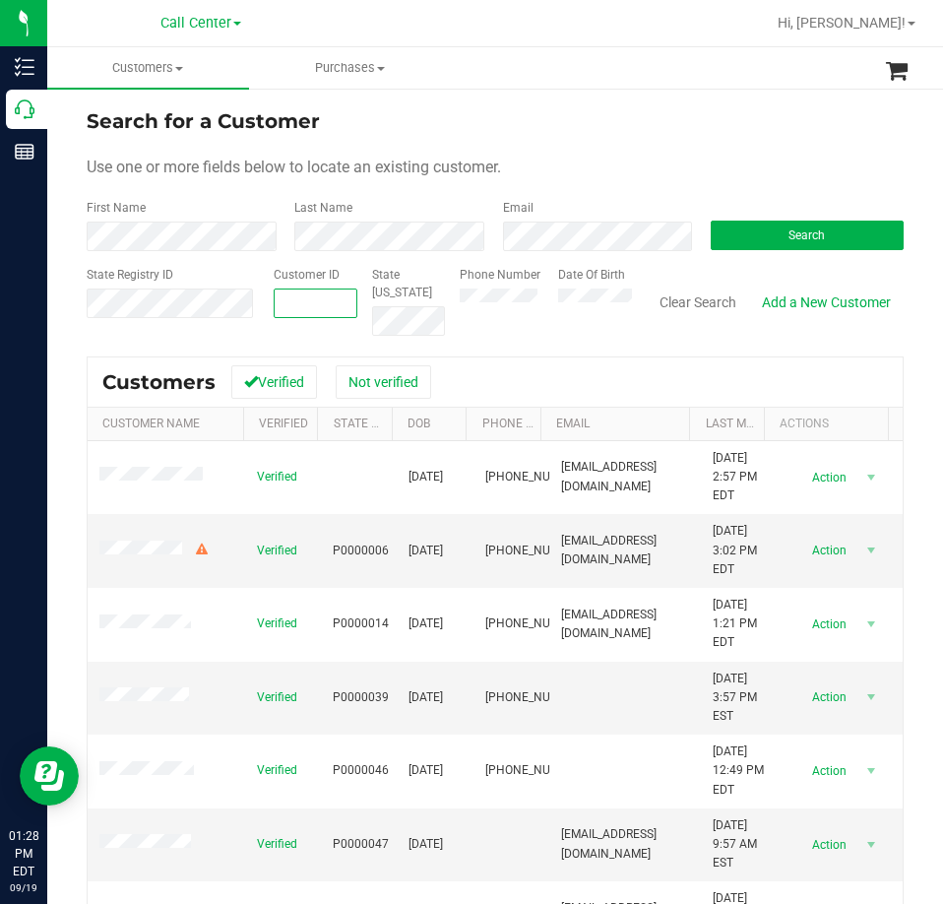
paste input "1474335"
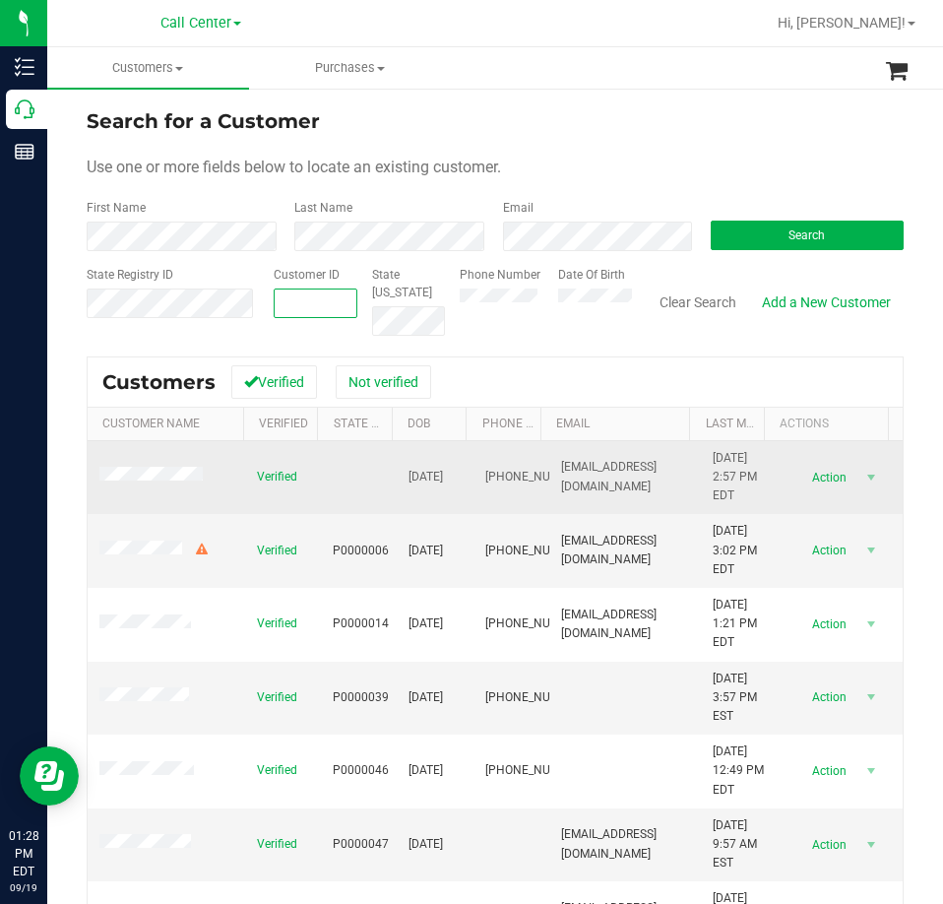
type input "1474335"
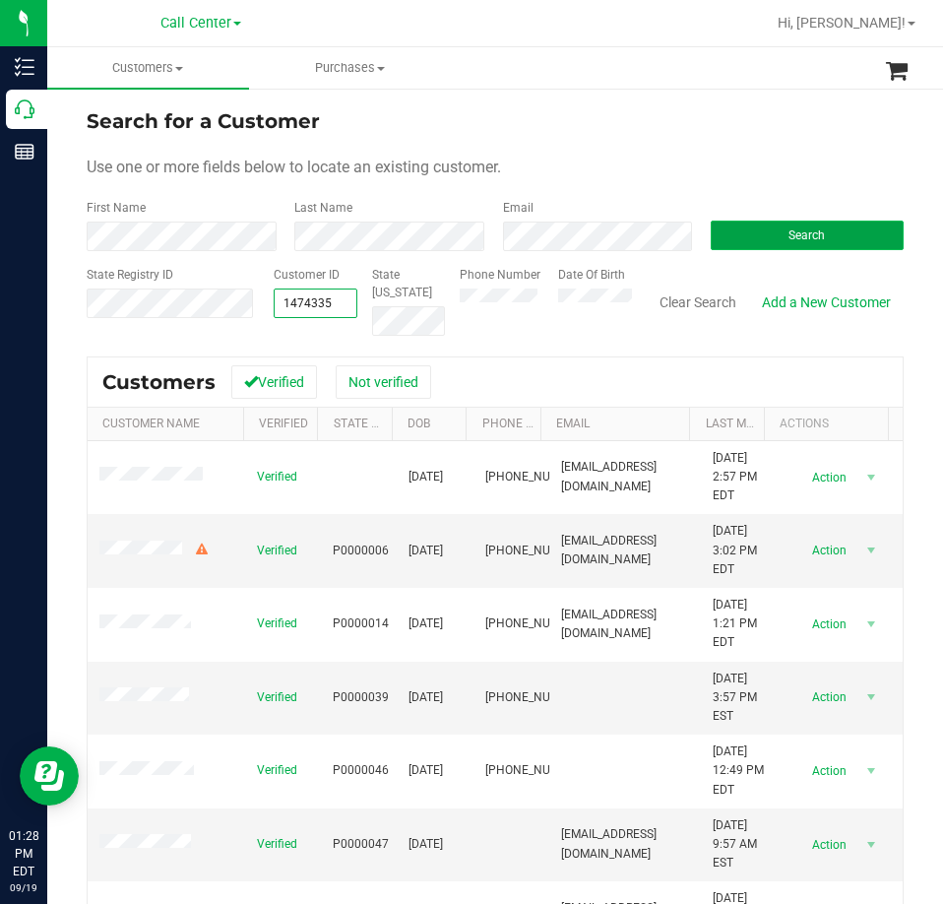
type input "1474335"
click at [772, 236] on button "Search" at bounding box center [807, 236] width 193 height 30
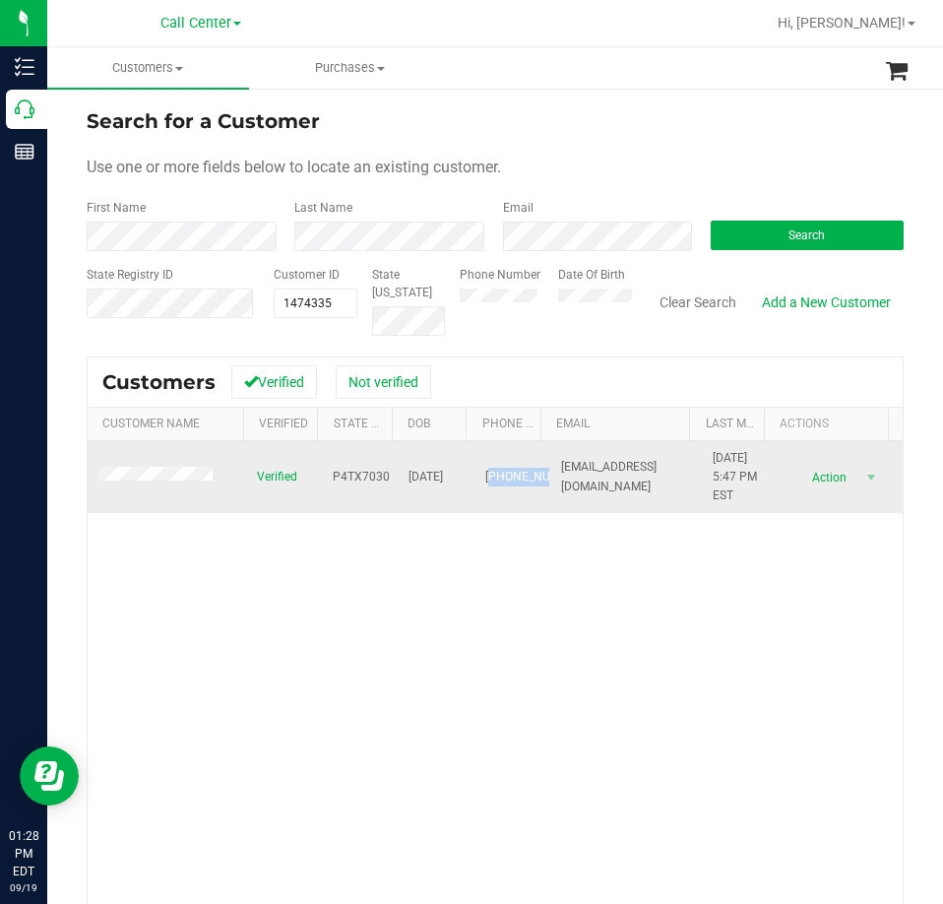
drag, startPoint x: 501, startPoint y: 501, endPoint x: 473, endPoint y: 469, distance: 43.3
click at [485, 468] on span "[PHONE_NUMBER]" at bounding box center [534, 477] width 98 height 19
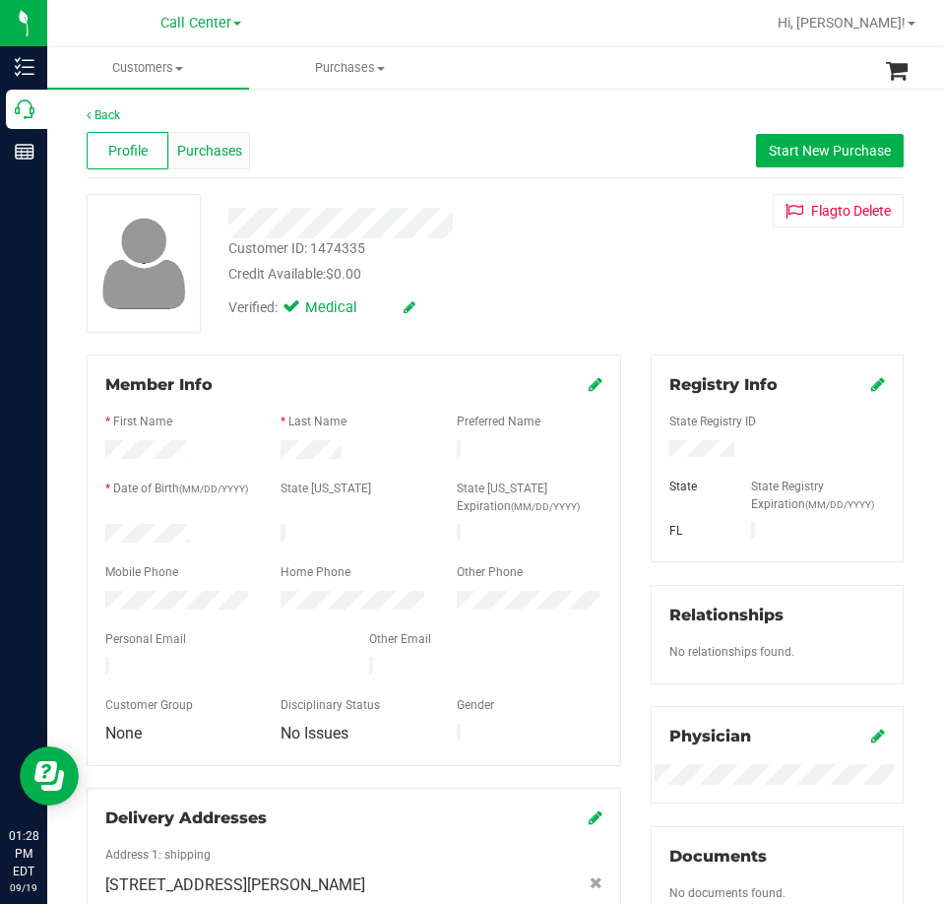
click at [216, 156] on span "Purchases" at bounding box center [209, 151] width 65 height 21
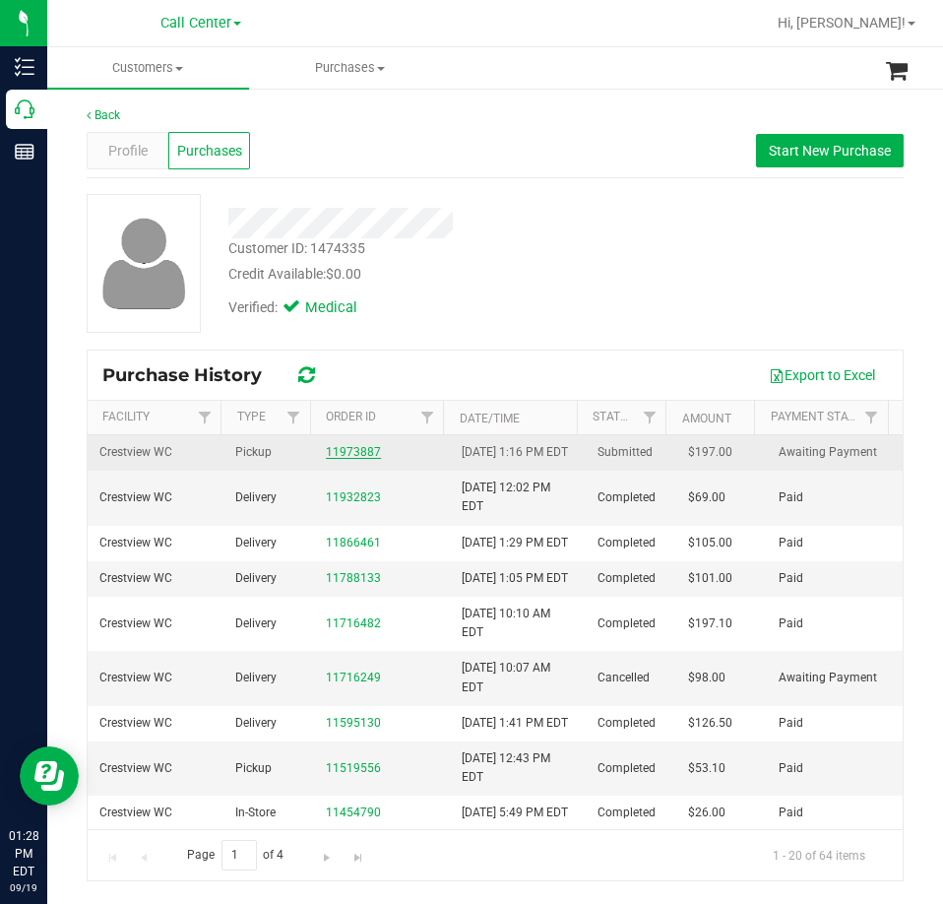
click at [334, 455] on link "11973887" at bounding box center [353, 452] width 55 height 14
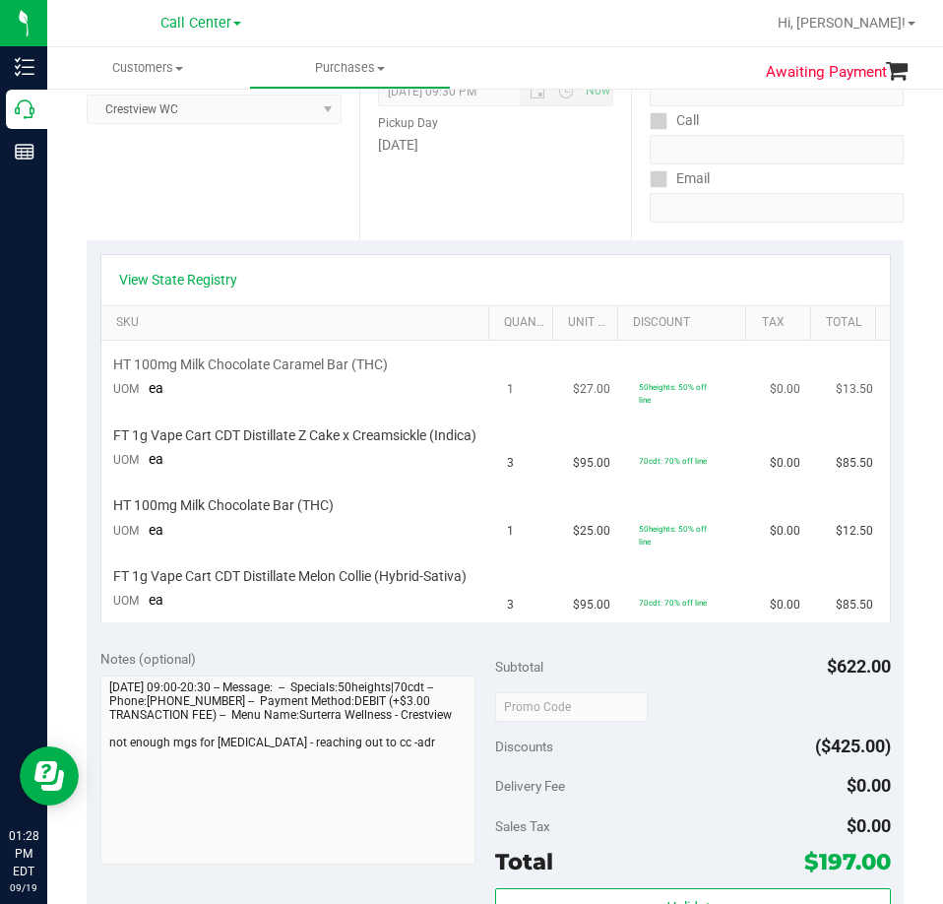
scroll to position [295, 0]
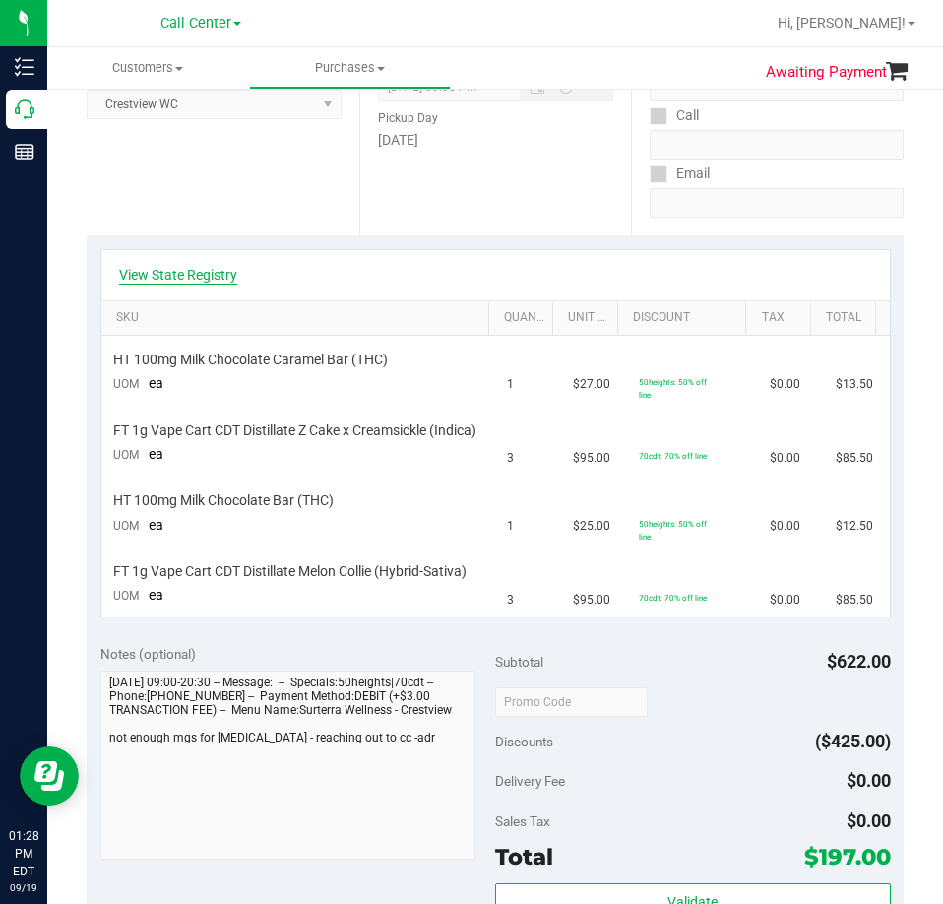
click at [202, 276] on link "View State Registry" at bounding box center [178, 275] width 118 height 20
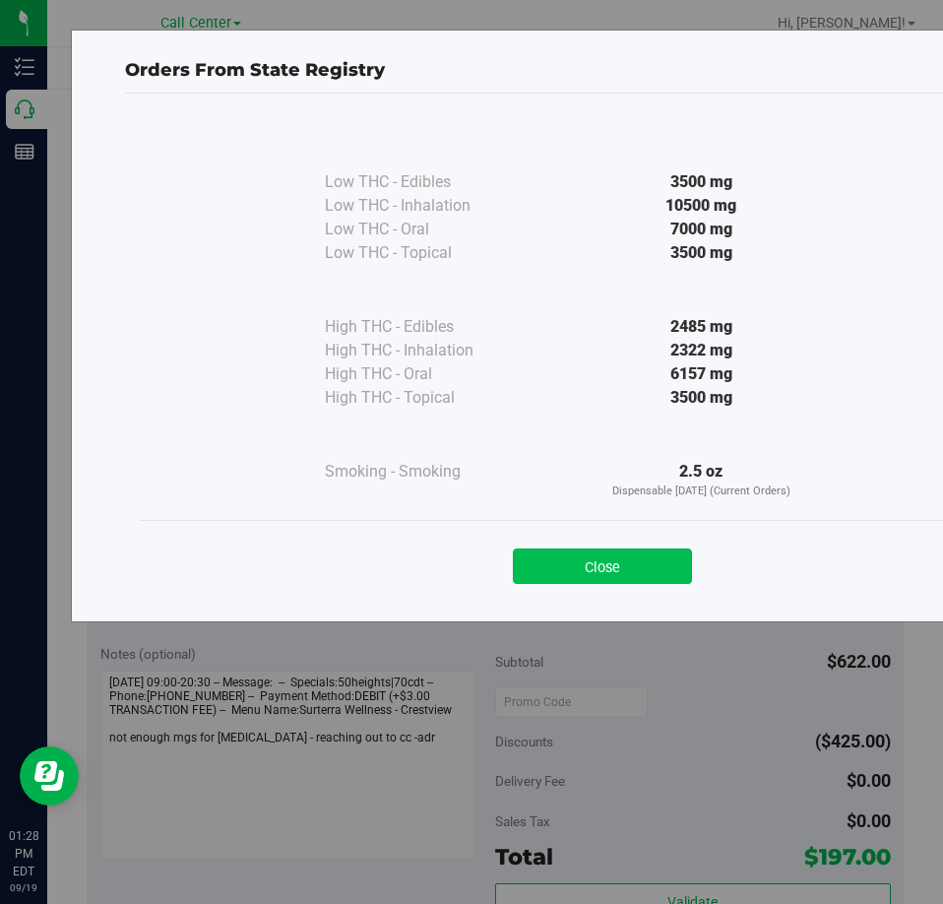
click at [654, 556] on button "Close" at bounding box center [602, 565] width 179 height 35
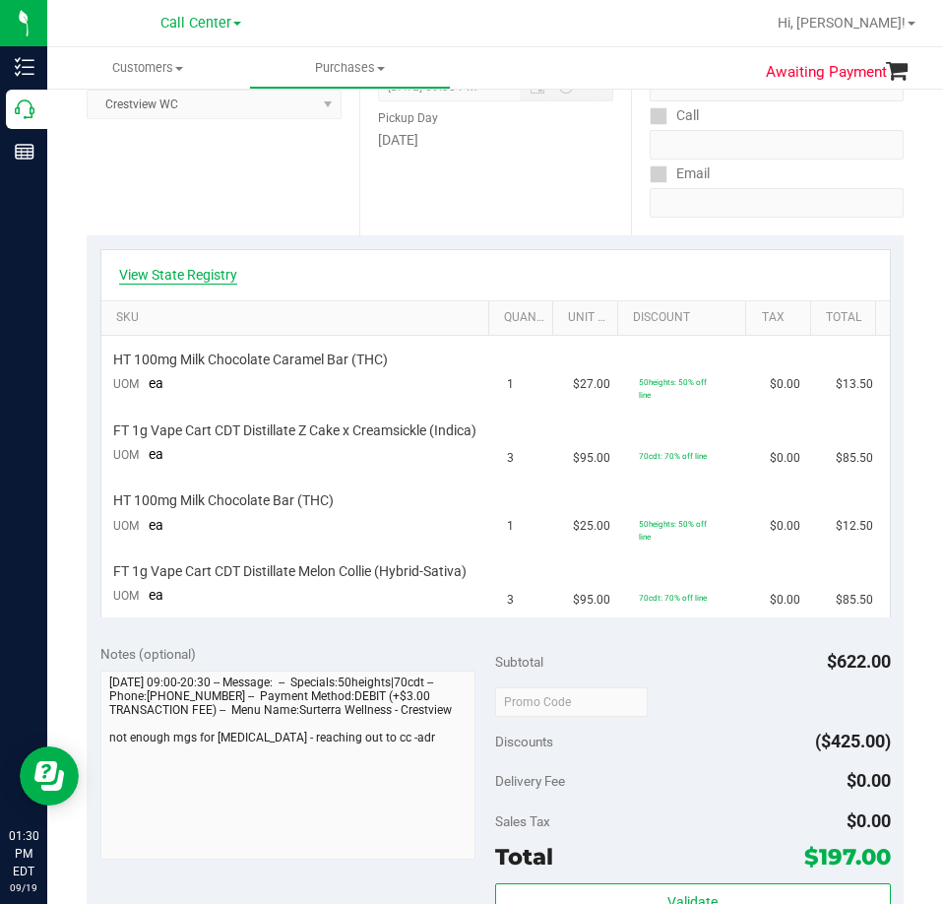
click at [160, 275] on link "View State Registry" at bounding box center [178, 275] width 118 height 20
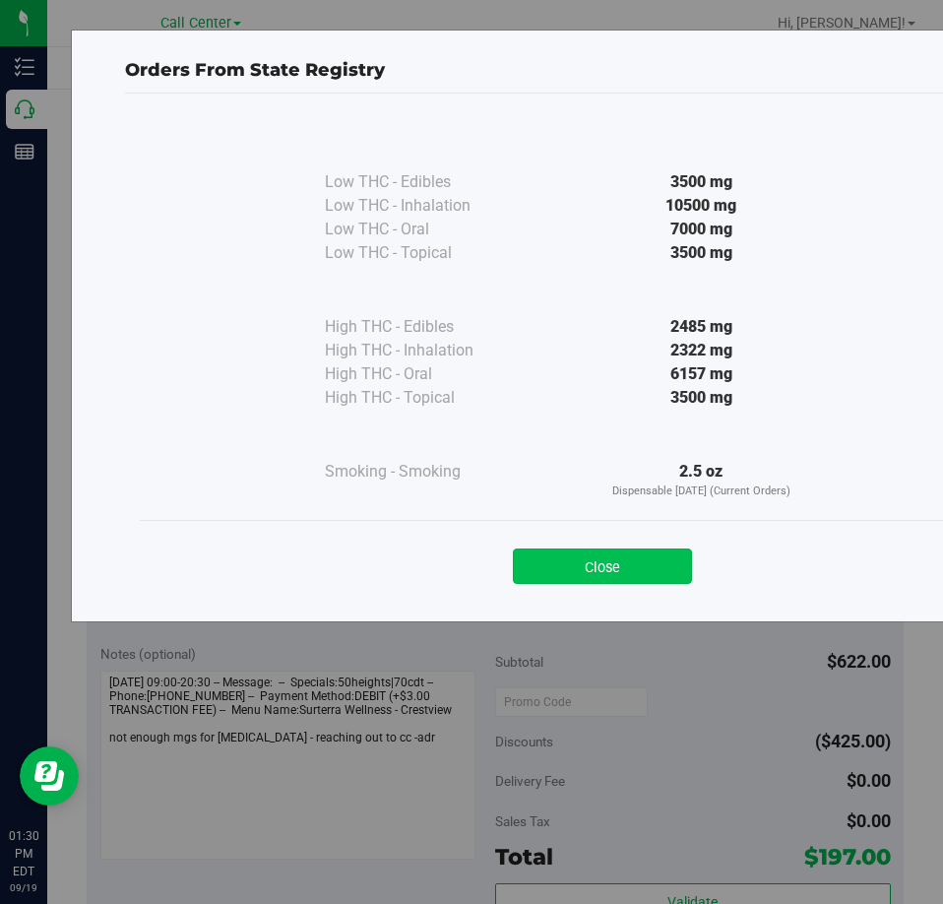
click at [650, 568] on button "Close" at bounding box center [602, 565] width 179 height 35
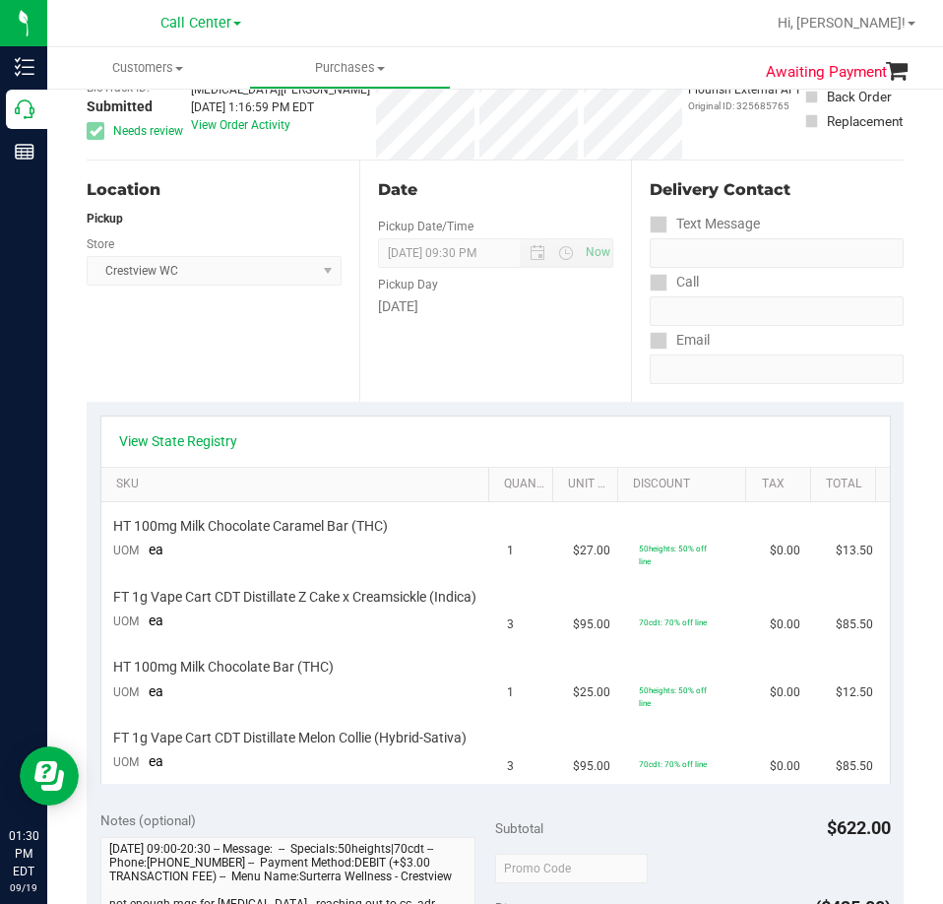
scroll to position [0, 0]
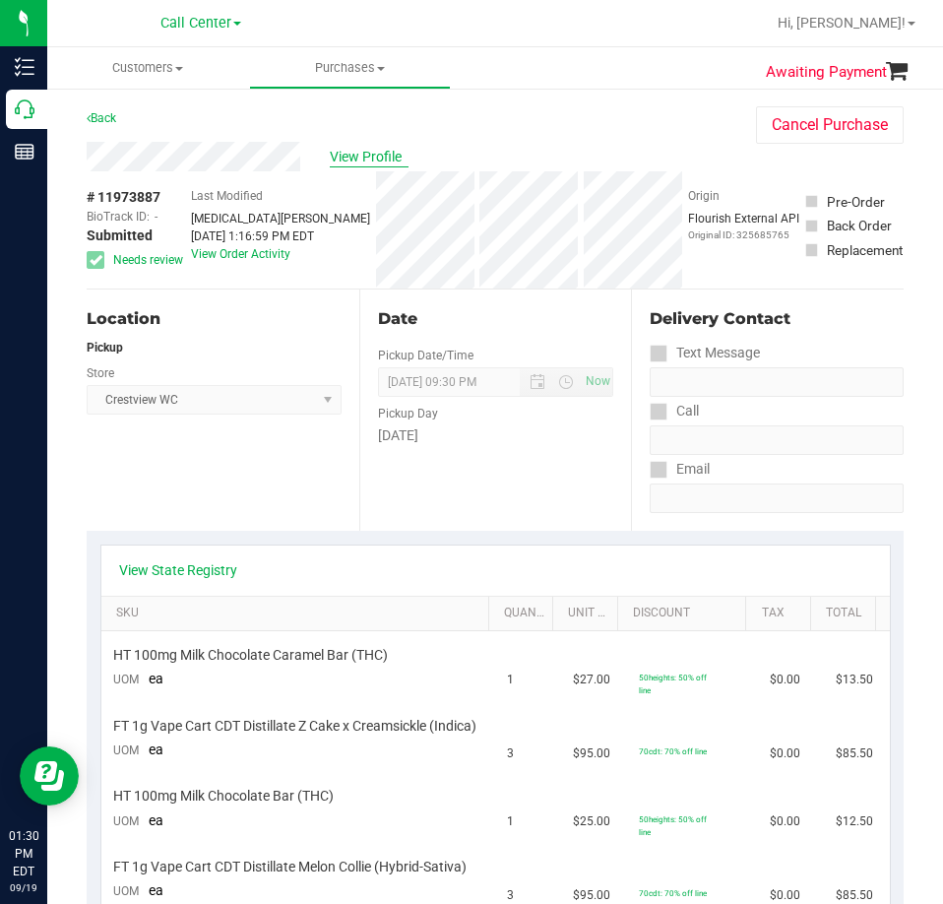
click at [357, 159] on span "View Profile" at bounding box center [369, 157] width 79 height 21
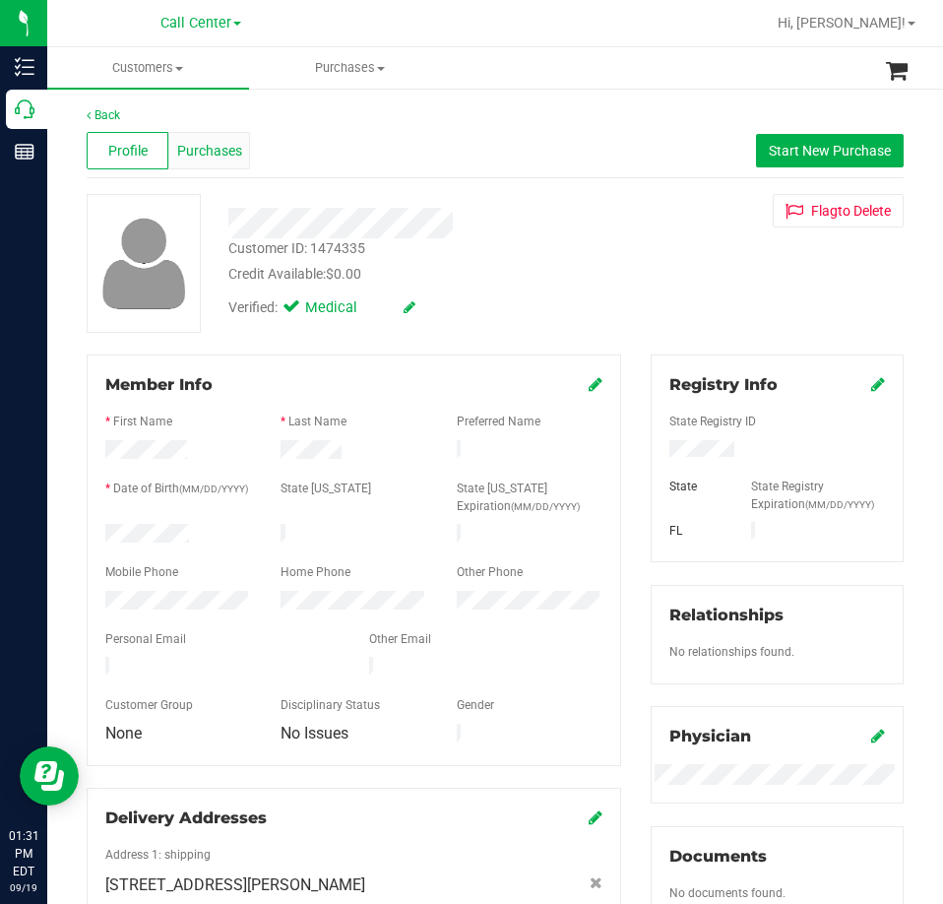
click at [217, 151] on span "Purchases" at bounding box center [209, 151] width 65 height 21
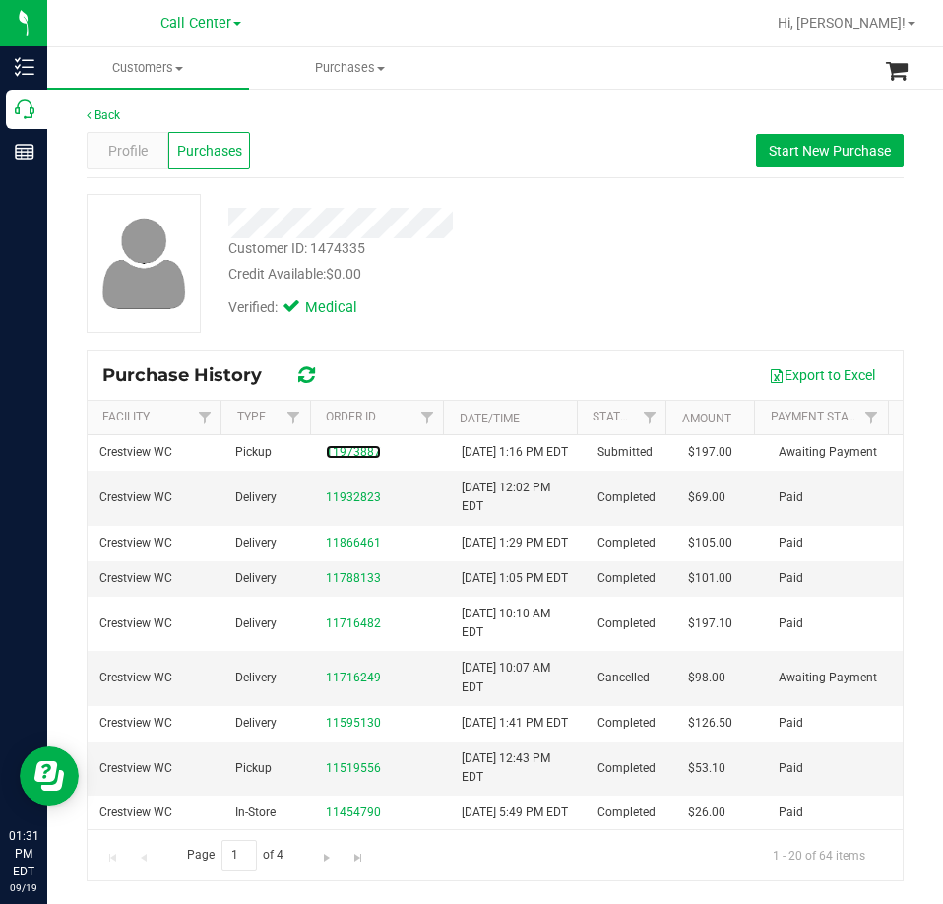
click at [328, 459] on link "11973887" at bounding box center [353, 452] width 55 height 14
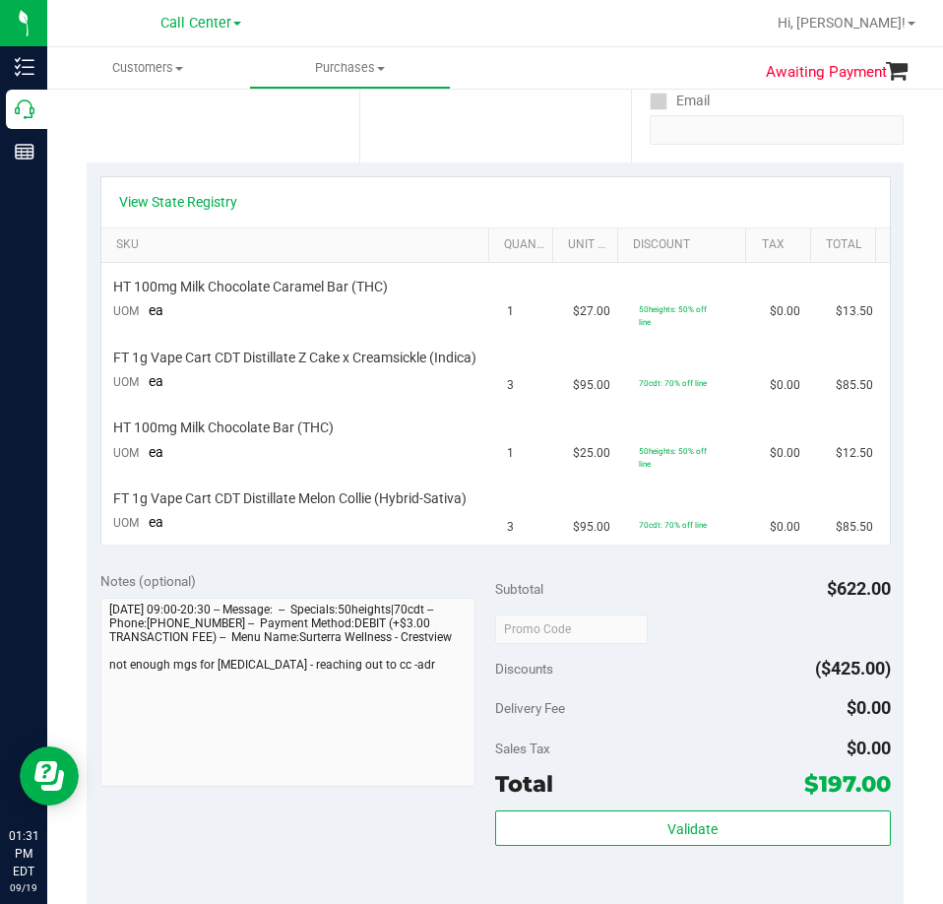
scroll to position [394, 0]
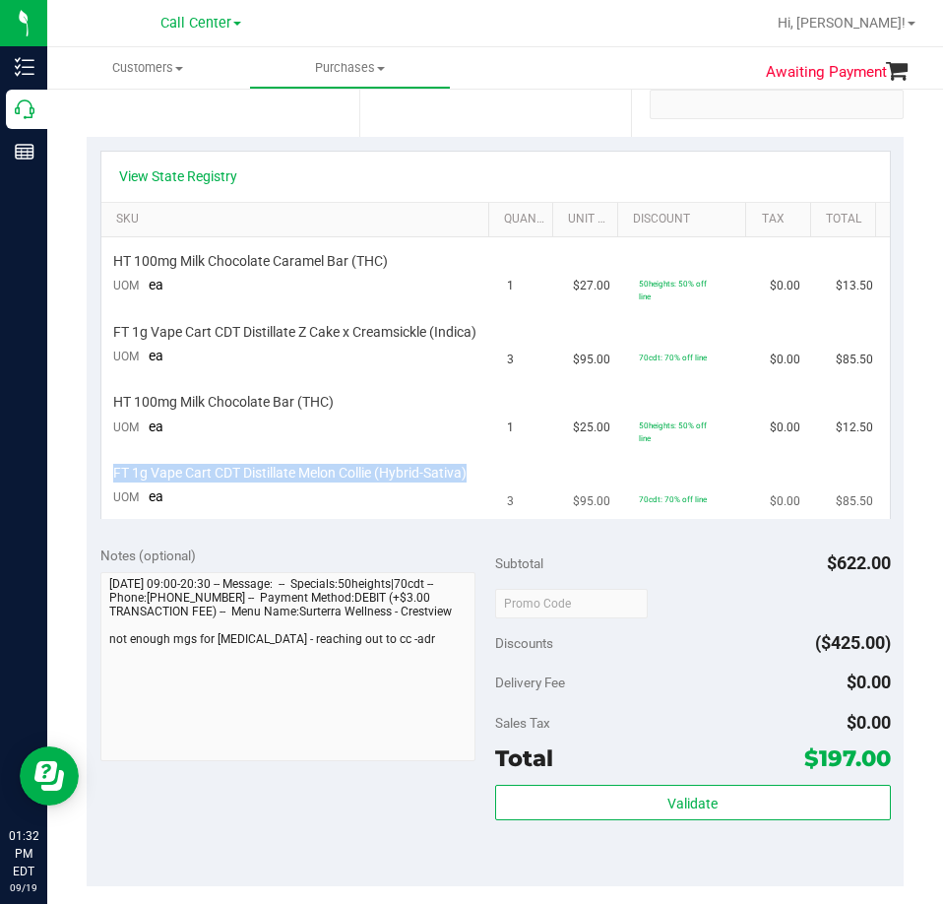
drag, startPoint x: 158, startPoint y: 502, endPoint x: 104, endPoint y: 484, distance: 56.1
click at [104, 484] on td "FT 1g Vape Cart CDT Distillate Melon Collie (Hybrid-Sativa) UOM ea" at bounding box center [298, 486] width 395 height 66
copy span "FT 1g Vape Cart CDT Distillate Melon Collie (Hybrid-Sativa)"
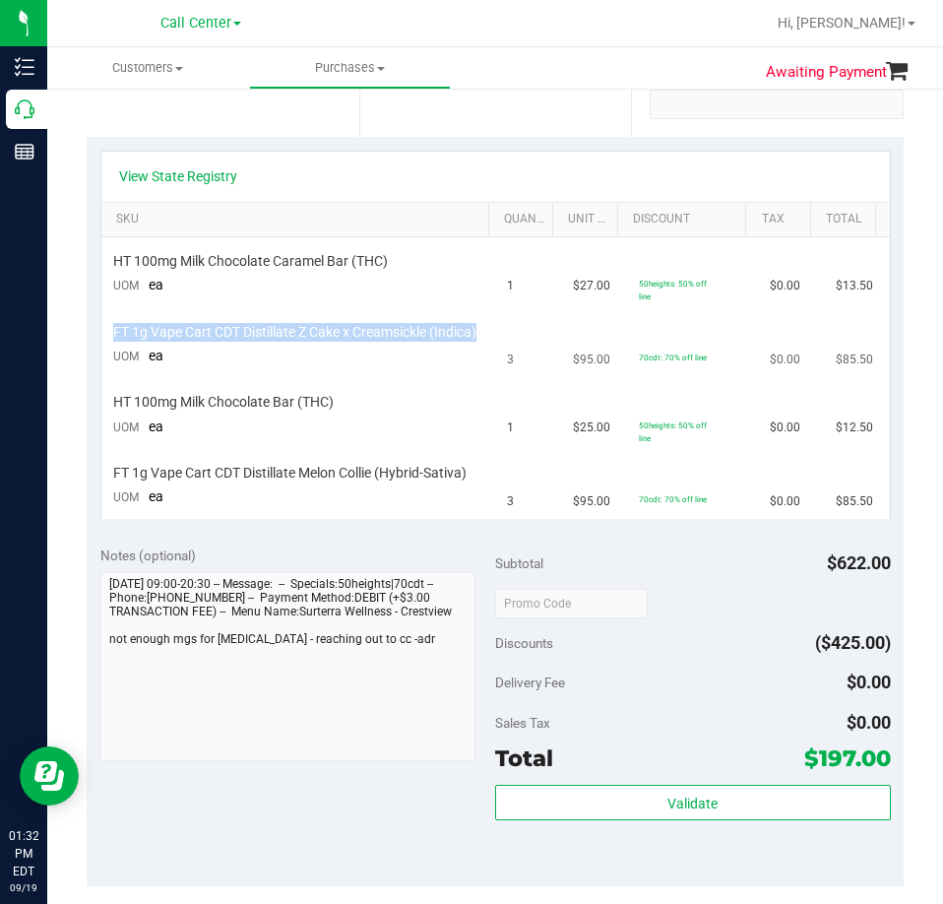
drag, startPoint x: 179, startPoint y: 345, endPoint x: 101, endPoint y: 321, distance: 81.3
click at [101, 321] on td "FT 1g Vape Cart CDT Distillate Z Cake x Creamsickle (Indica) UOM ea" at bounding box center [298, 344] width 395 height 67
copy span "FT 1g Vape Cart CDT Distillate Z Cake x Creamsickle (Indica)"
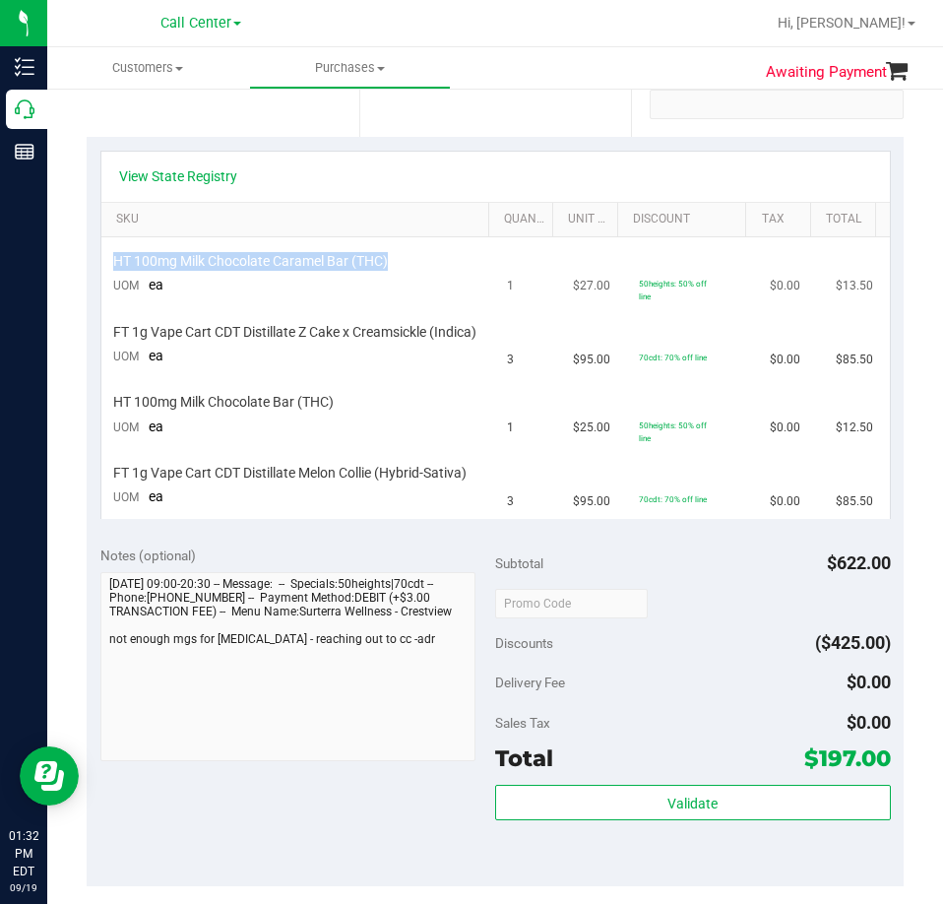
drag, startPoint x: 214, startPoint y: 260, endPoint x: 105, endPoint y: 255, distance: 108.4
click at [105, 255] on td "HT 100mg Milk Chocolate Caramel Bar (THC) UOM ea" at bounding box center [298, 274] width 395 height 74
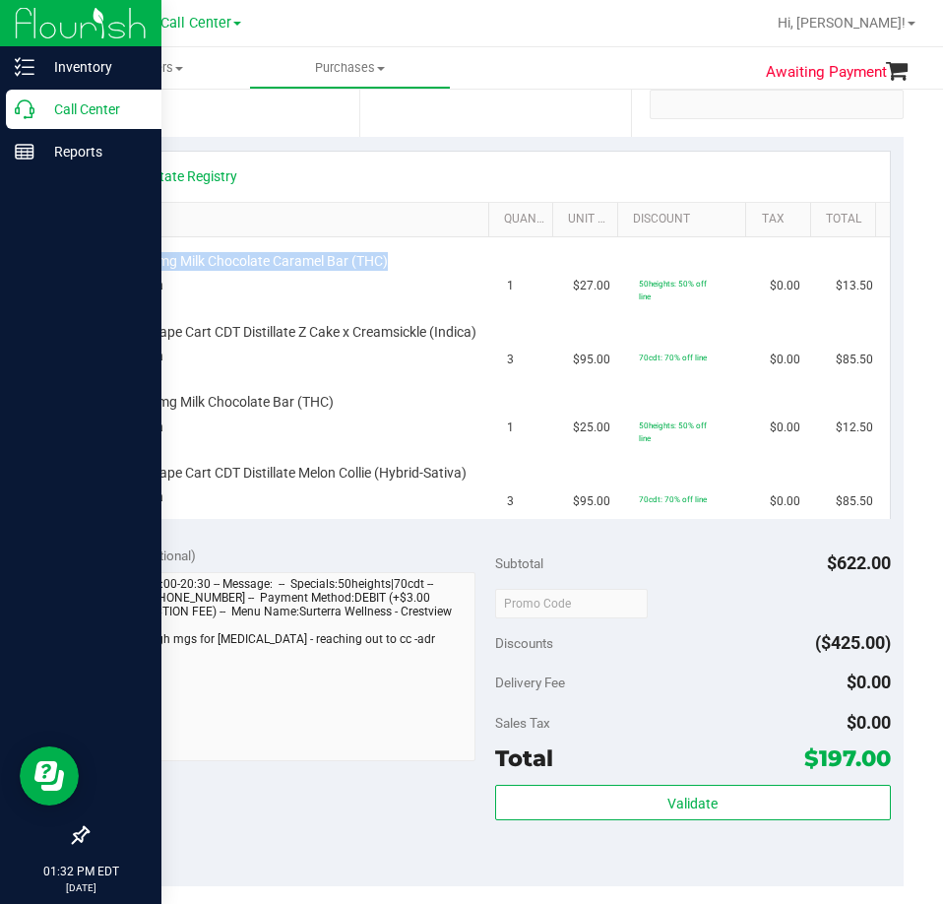
copy span "HT 100mg Milk Chocolate Caramel Bar (THC)"
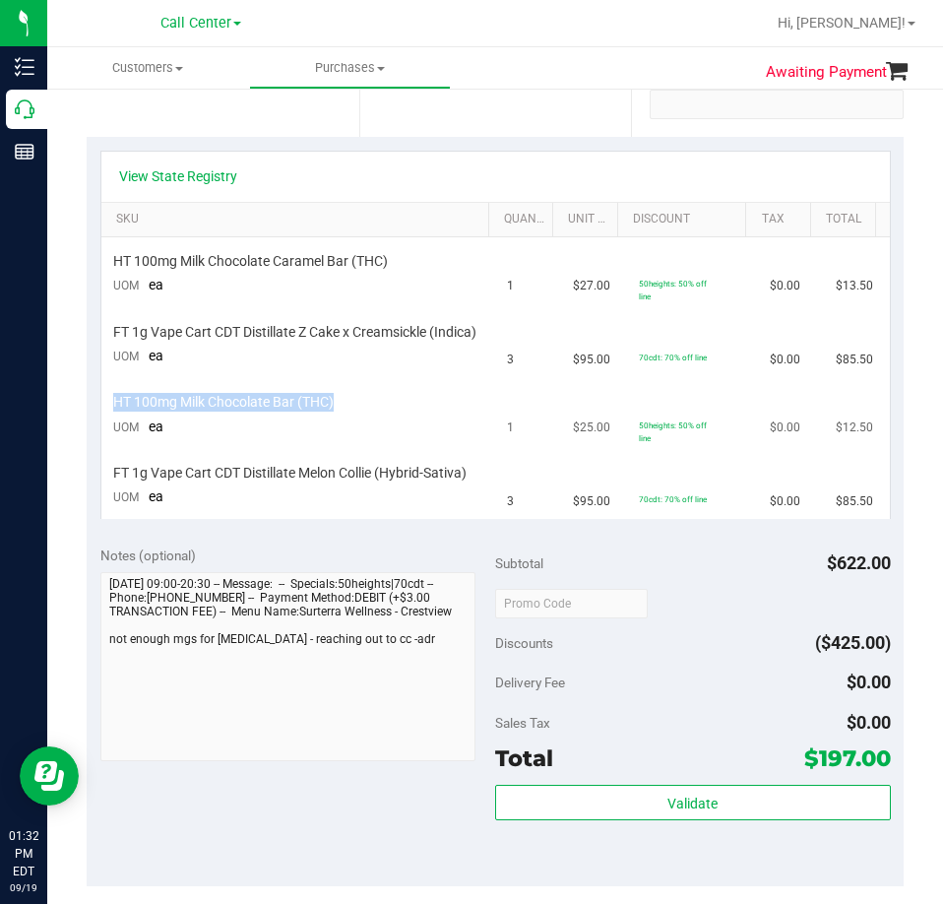
drag, startPoint x: 303, startPoint y: 413, endPoint x: 102, endPoint y: 415, distance: 200.9
click at [102, 415] on td "HT 100mg Milk Chocolate Bar (THC) UOM ea" at bounding box center [298, 416] width 395 height 74
copy span "HT 100mg Milk Chocolate Bar (THC)"
click at [180, 162] on div "View State Registry" at bounding box center [495, 177] width 789 height 50
click at [179, 168] on link "View State Registry" at bounding box center [178, 176] width 118 height 20
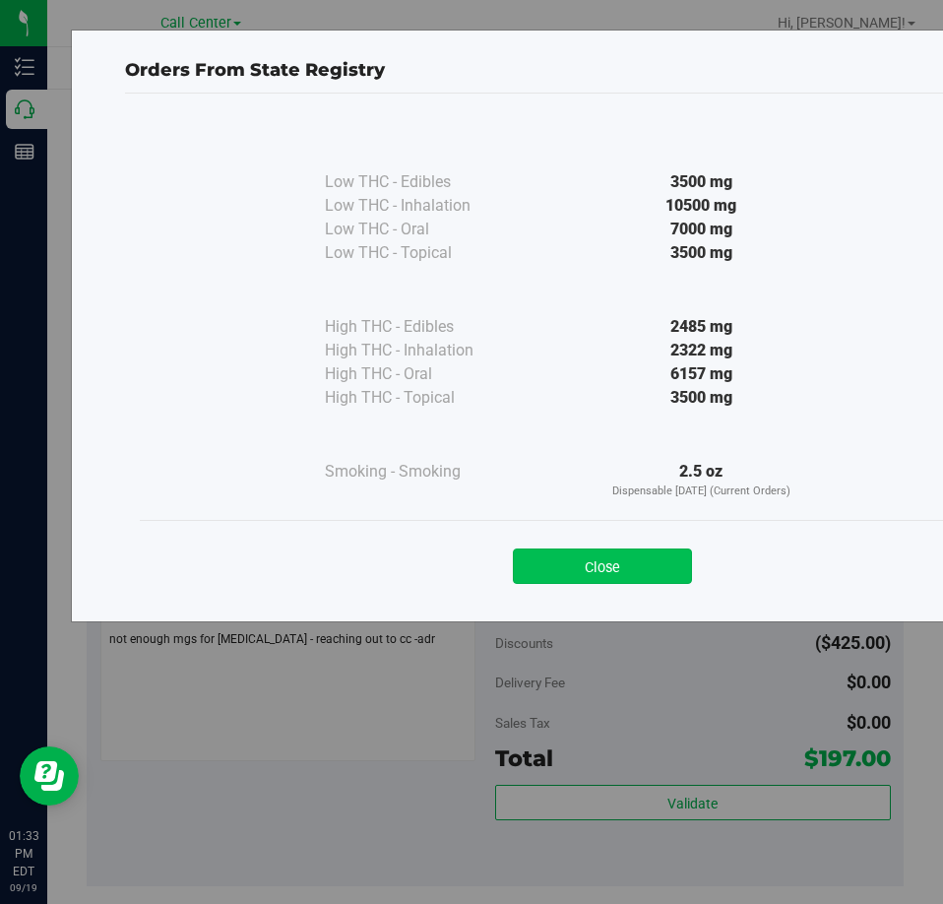
click at [629, 569] on button "Close" at bounding box center [602, 565] width 179 height 35
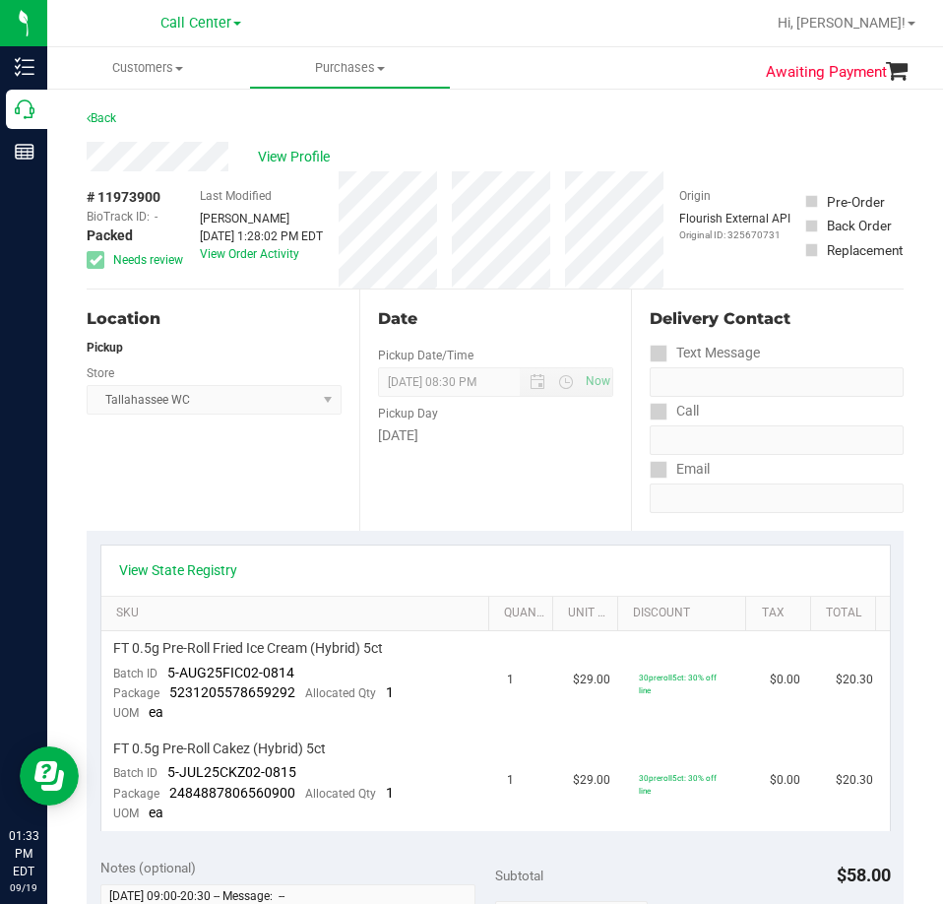
click at [212, 548] on div "View State Registry" at bounding box center [495, 571] width 789 height 50
click at [209, 559] on div "View State Registry" at bounding box center [495, 571] width 789 height 50
click at [210, 562] on link "View State Registry" at bounding box center [178, 570] width 118 height 20
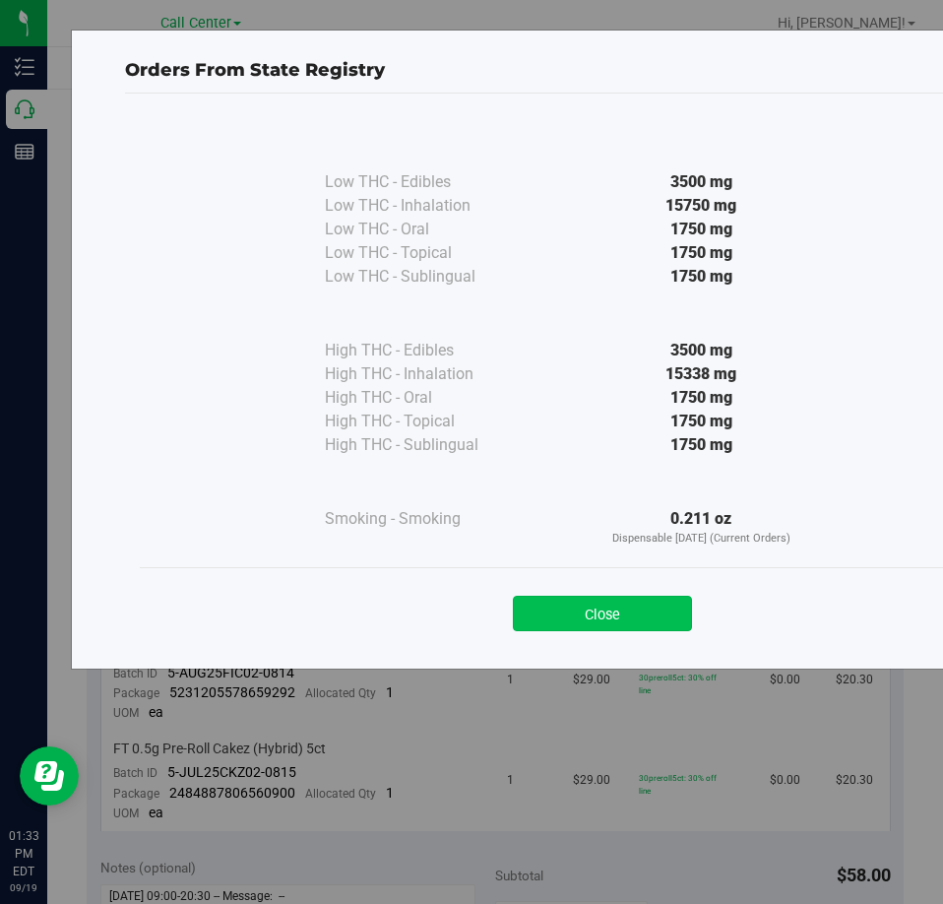
click at [634, 624] on button "Close" at bounding box center [602, 613] width 179 height 35
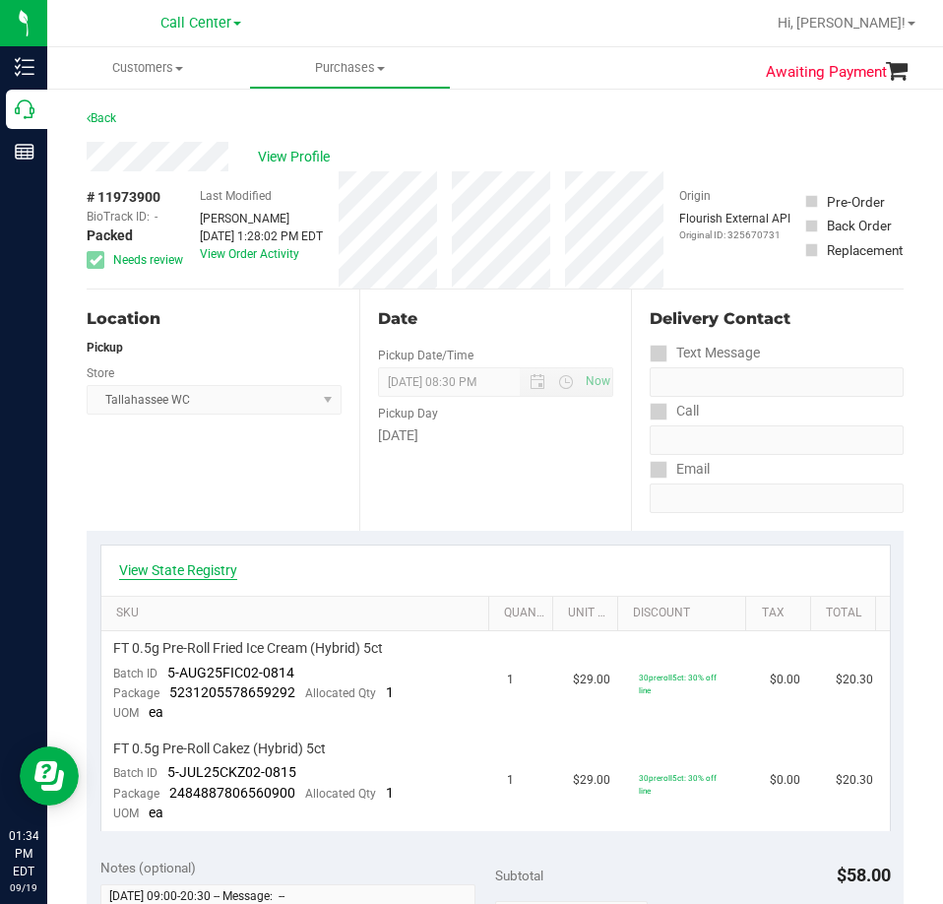
click at [184, 561] on link "View State Registry" at bounding box center [178, 570] width 118 height 20
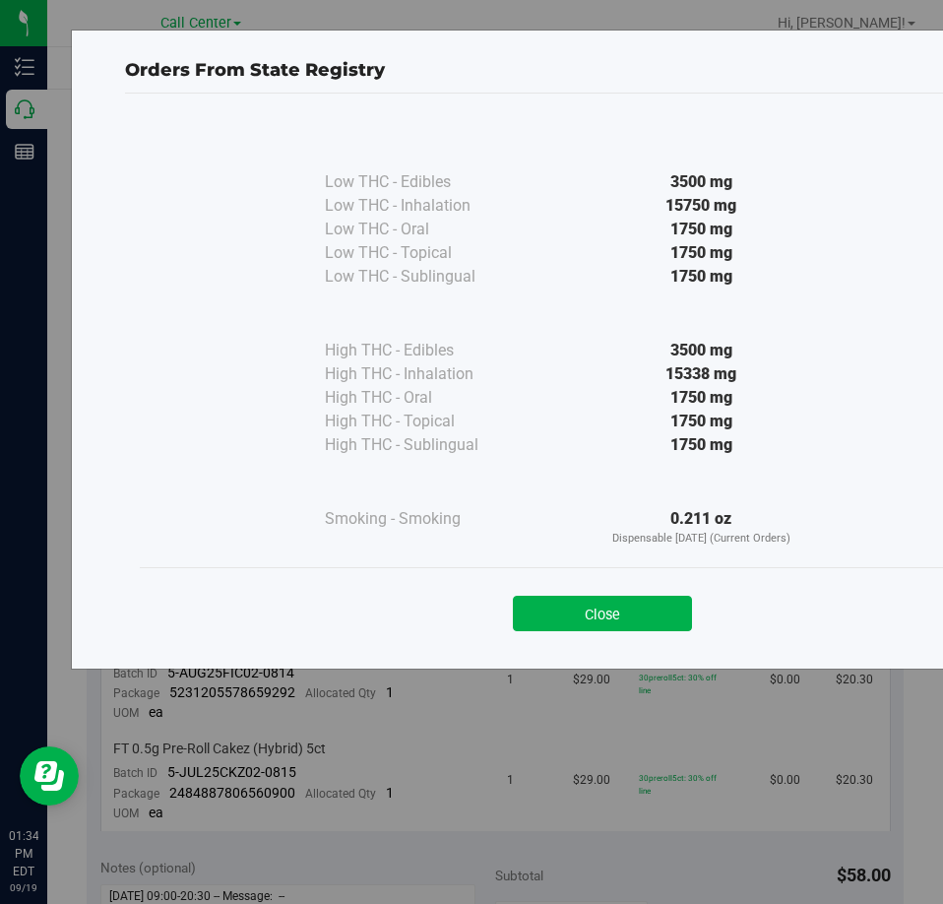
click at [673, 617] on button "Close" at bounding box center [602, 613] width 179 height 35
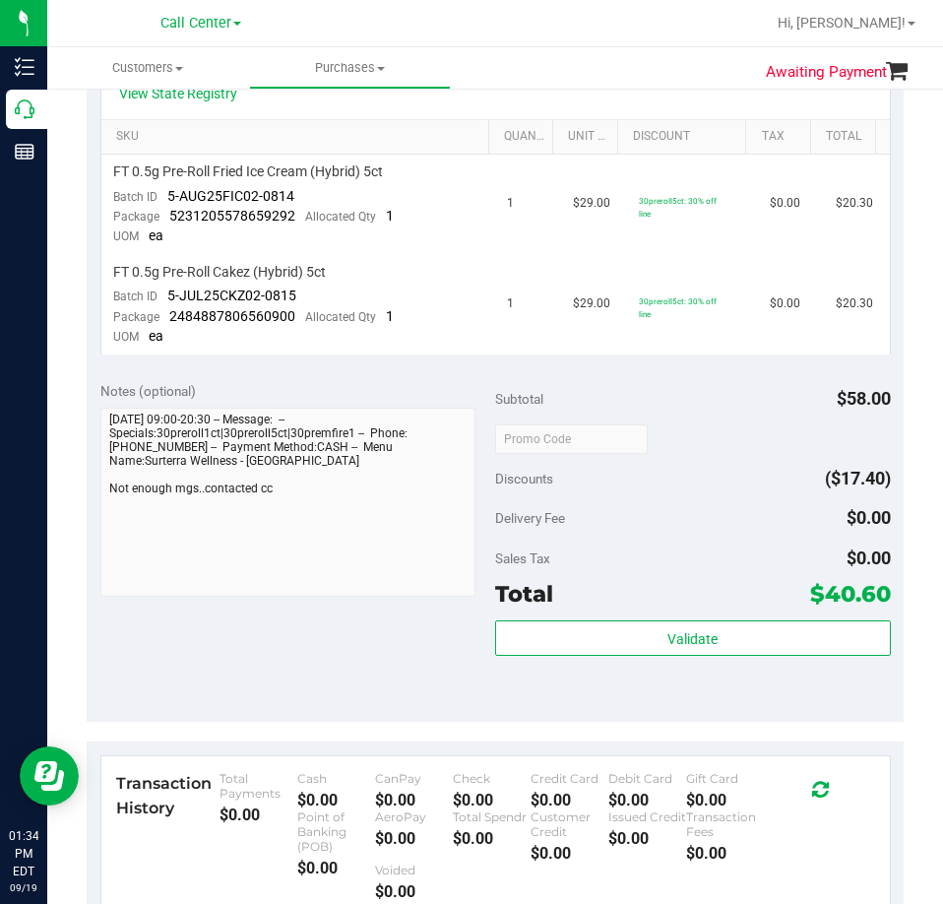
scroll to position [492, 0]
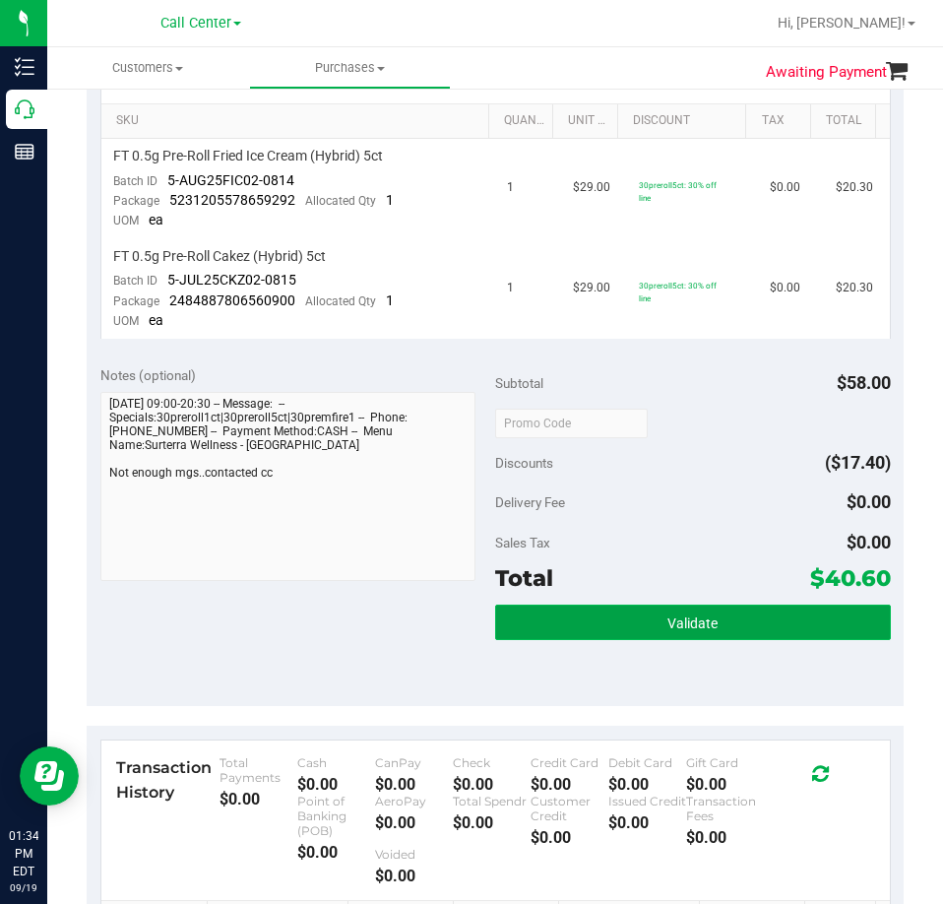
click at [731, 619] on button "Validate" at bounding box center [693, 622] width 396 height 35
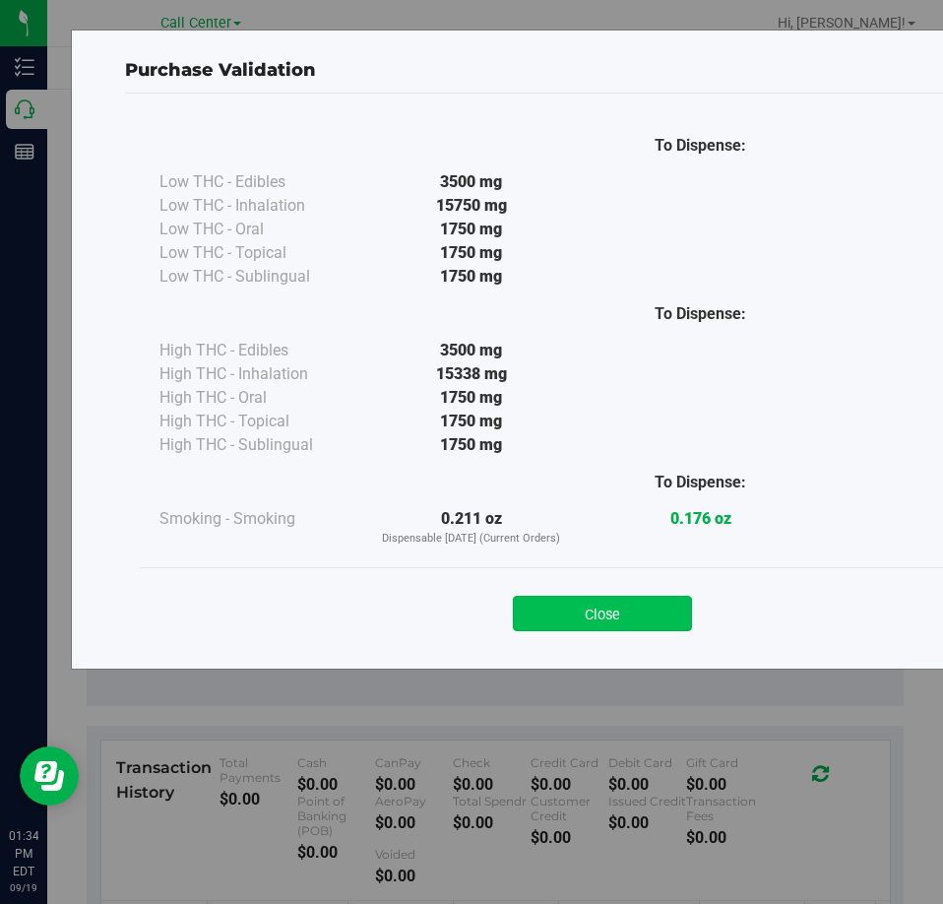
click at [626, 612] on button "Close" at bounding box center [602, 613] width 179 height 35
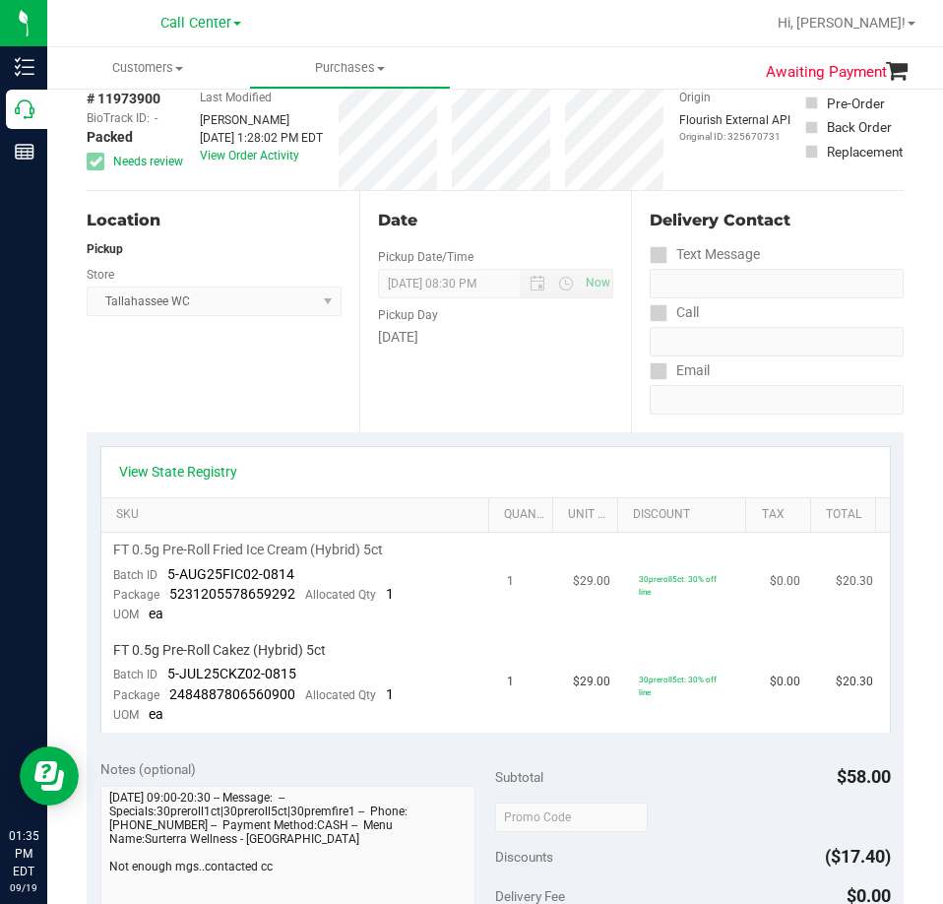
scroll to position [197, 0]
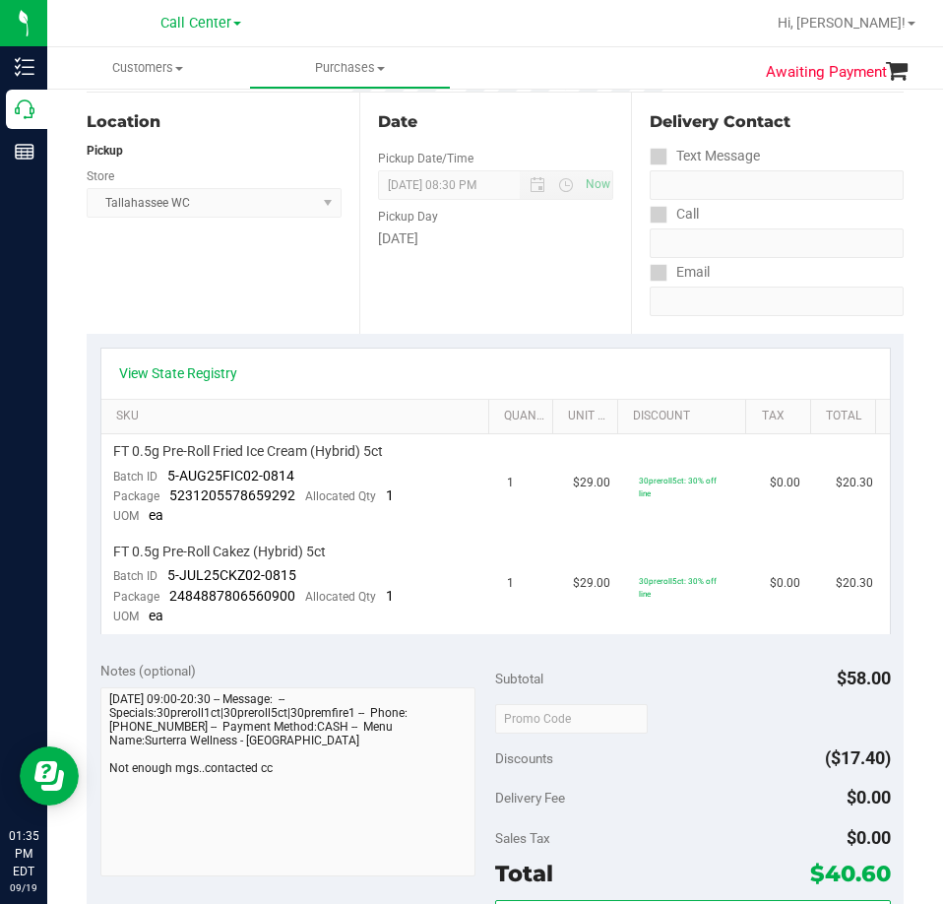
click at [212, 386] on div "View State Registry" at bounding box center [495, 374] width 789 height 50
click at [208, 372] on link "View State Registry" at bounding box center [178, 373] width 118 height 20
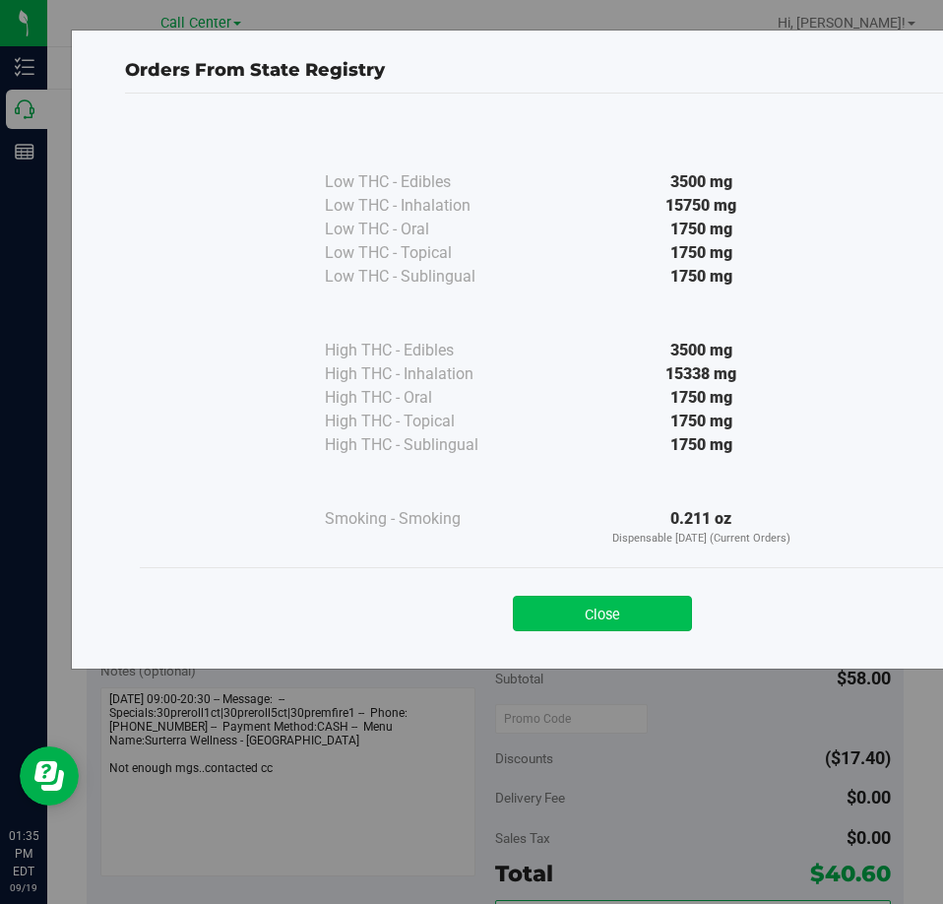
click at [587, 617] on button "Close" at bounding box center [602, 613] width 179 height 35
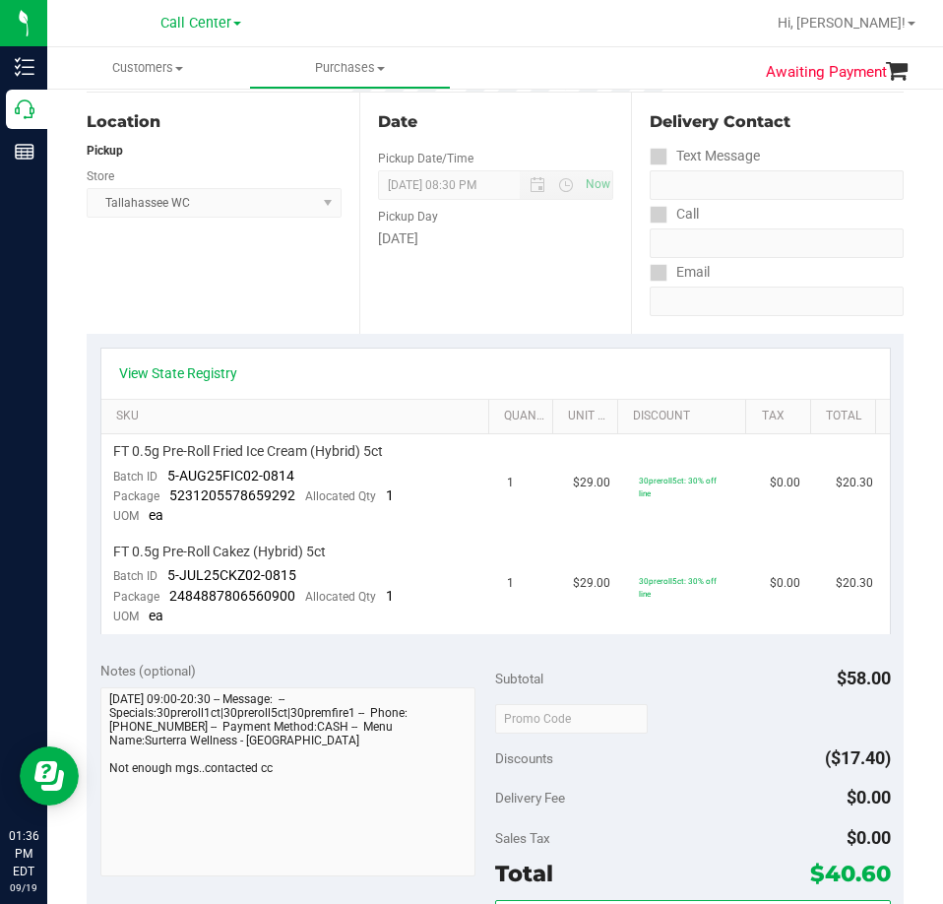
scroll to position [0, 0]
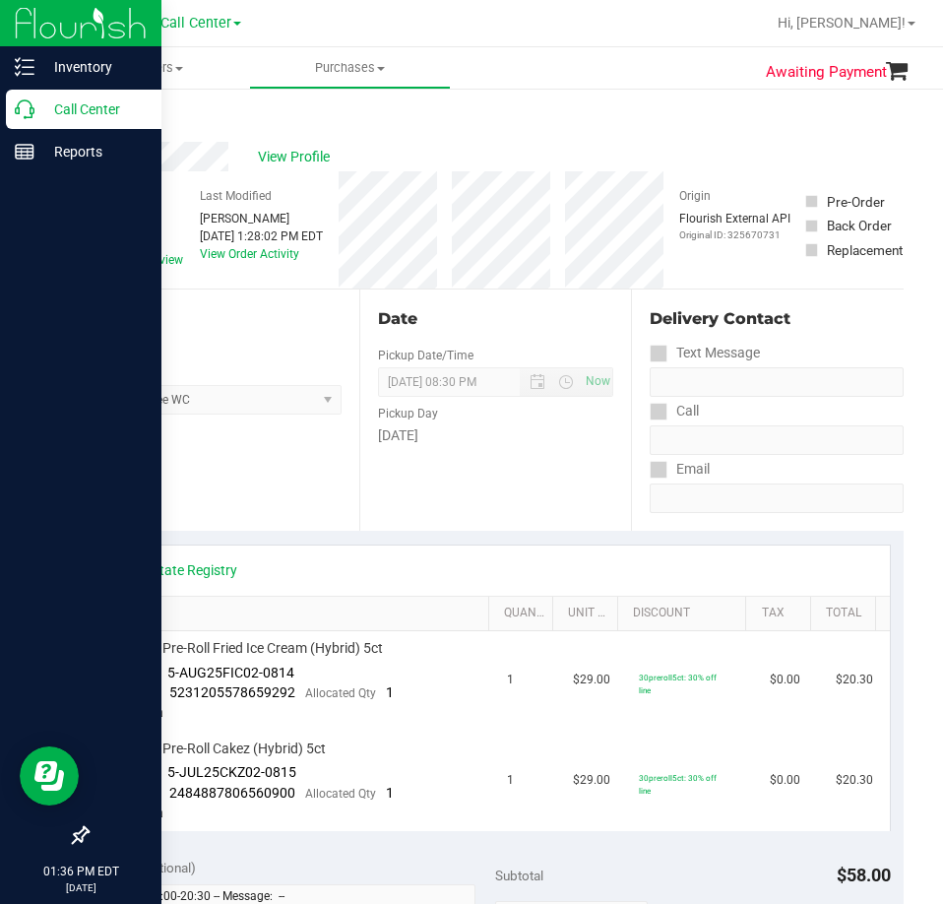
click at [37, 110] on p "Call Center" at bounding box center [93, 109] width 118 height 24
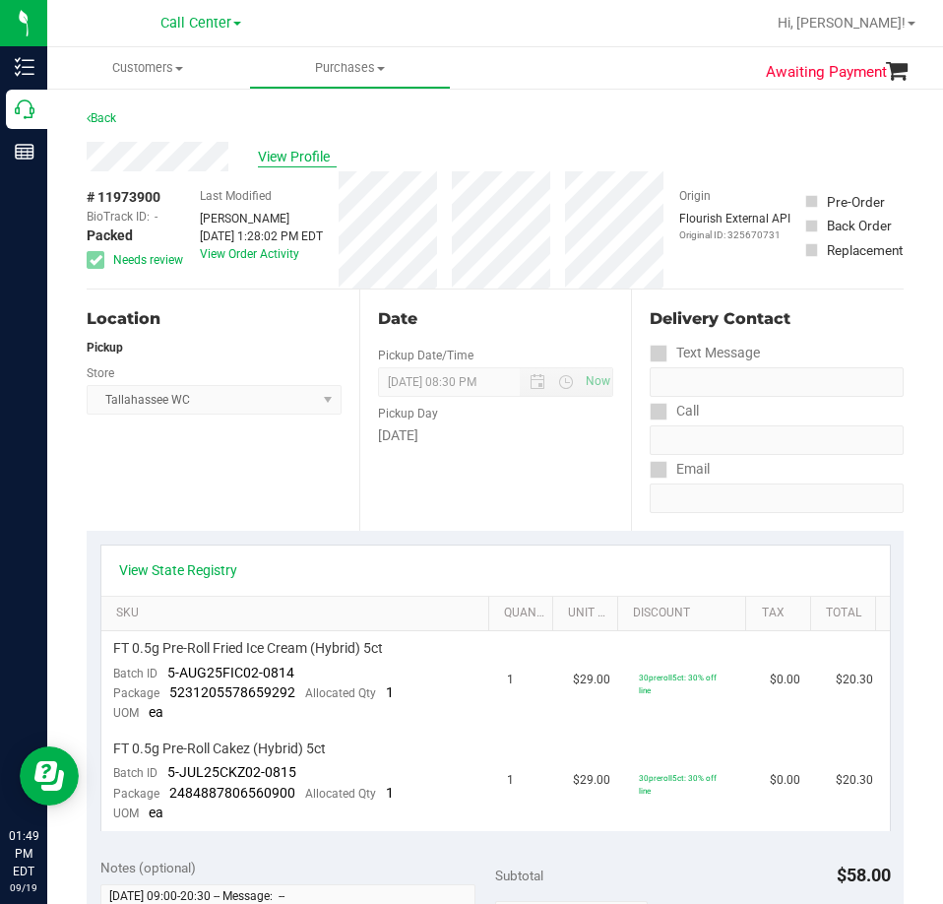
click at [286, 156] on span "View Profile" at bounding box center [297, 157] width 79 height 21
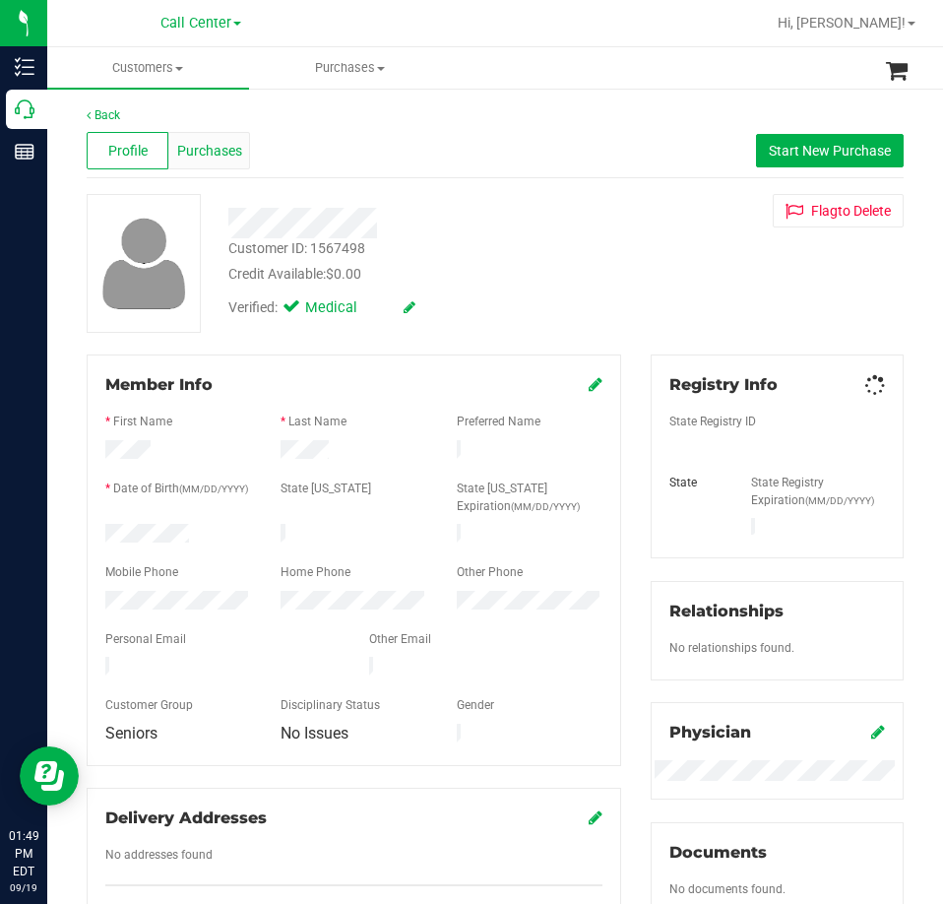
click at [209, 154] on span "Purchases" at bounding box center [209, 151] width 65 height 21
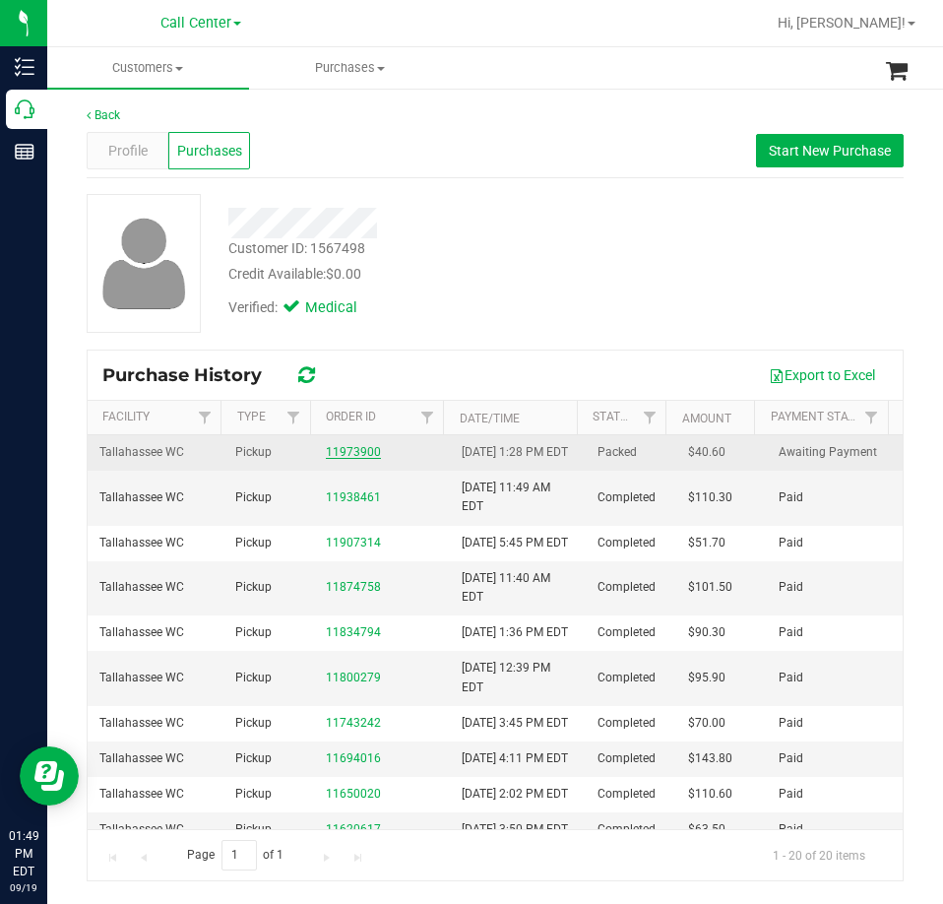
click at [355, 458] on link "11973900" at bounding box center [353, 452] width 55 height 14
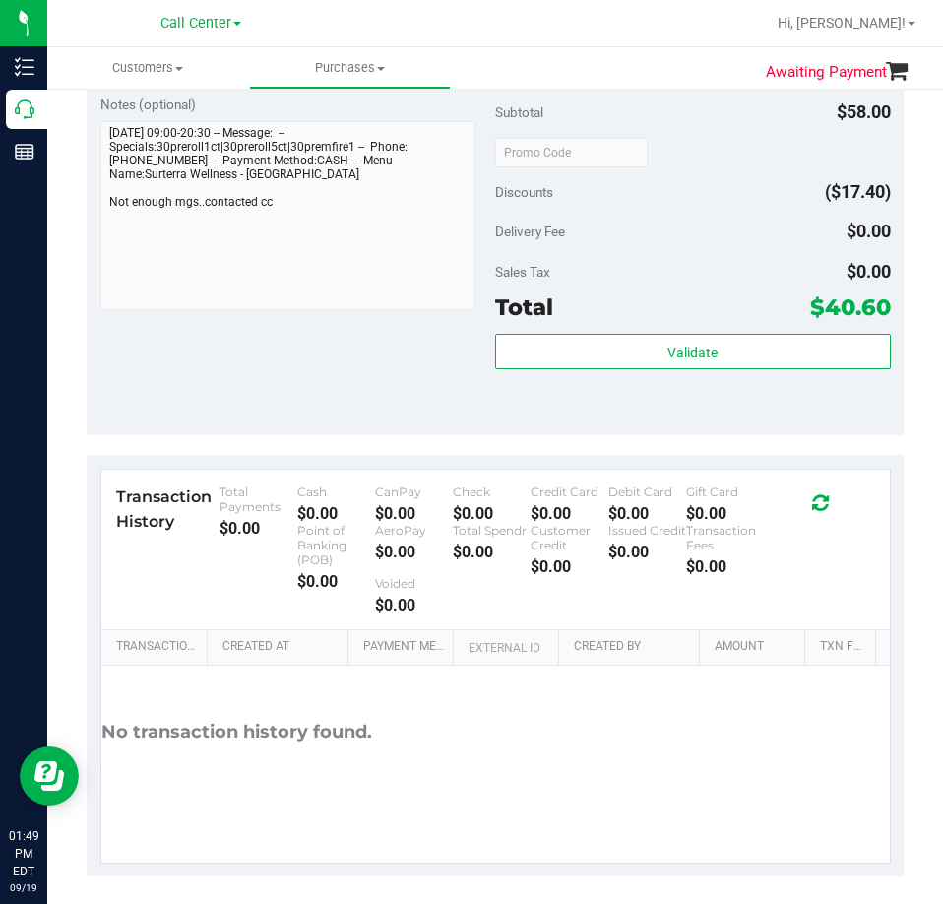
scroll to position [775, 0]
